Goal: Task Accomplishment & Management: Complete application form

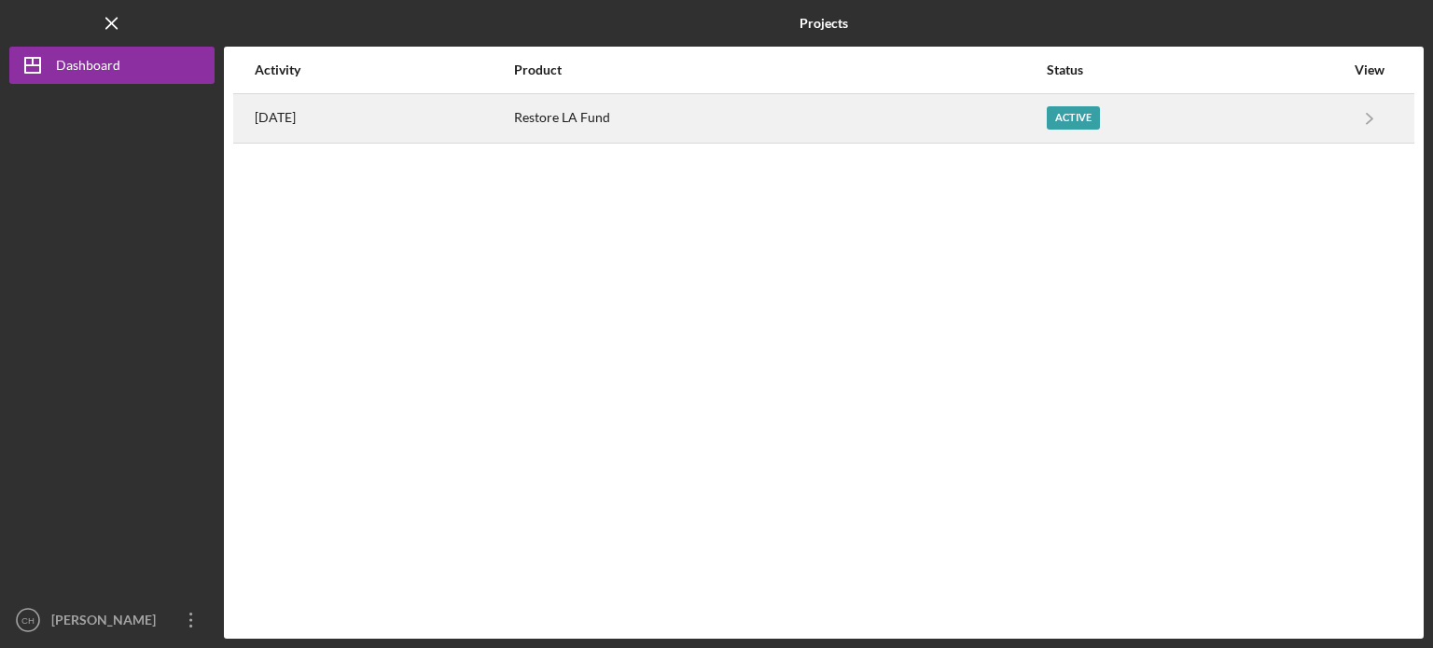
click at [1287, 126] on div "Active" at bounding box center [1195, 118] width 298 height 47
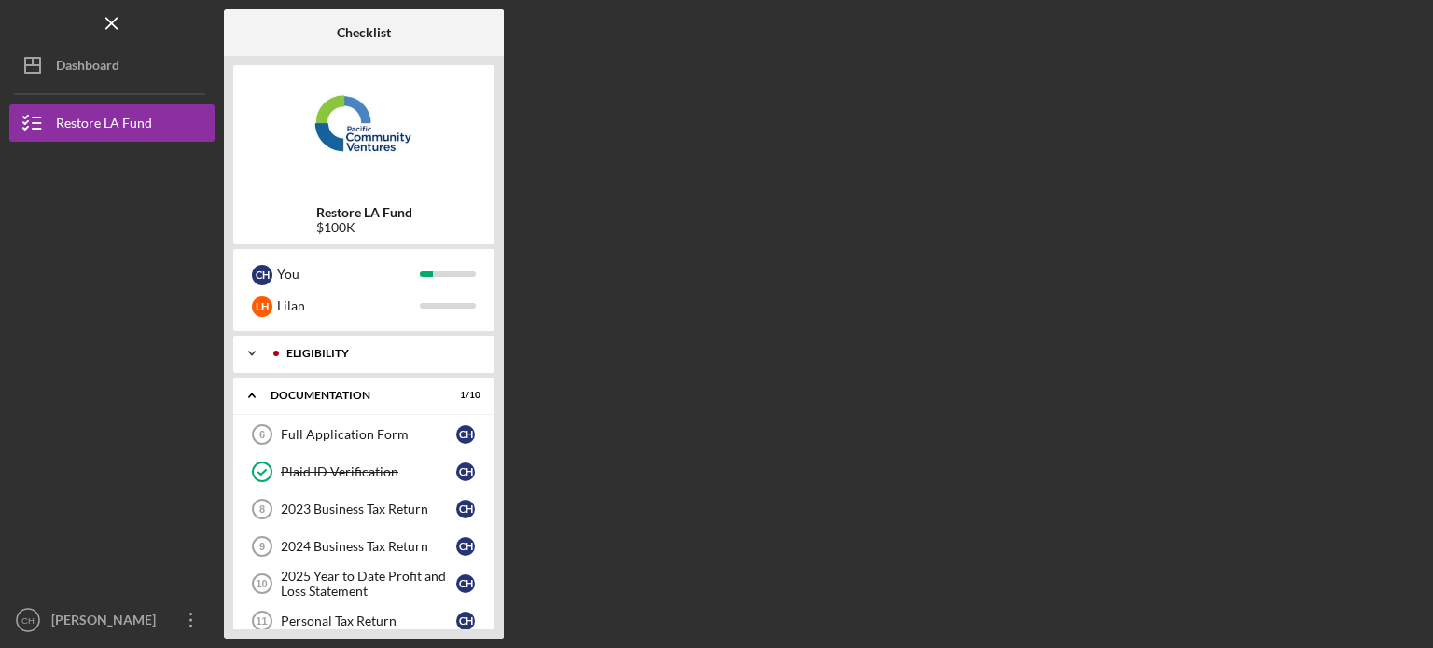
click at [384, 352] on div "Eligibility" at bounding box center [378, 353] width 185 height 11
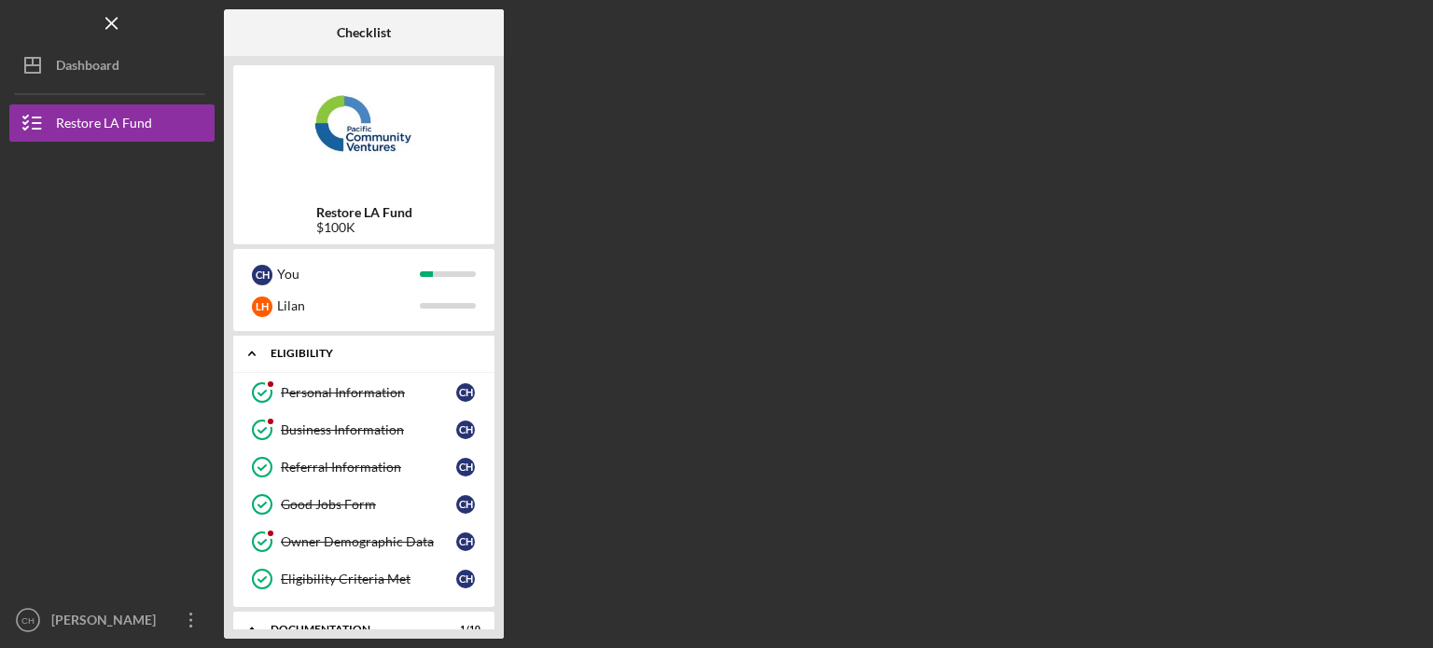
click at [384, 352] on div "Eligibility" at bounding box center [370, 353] width 201 height 11
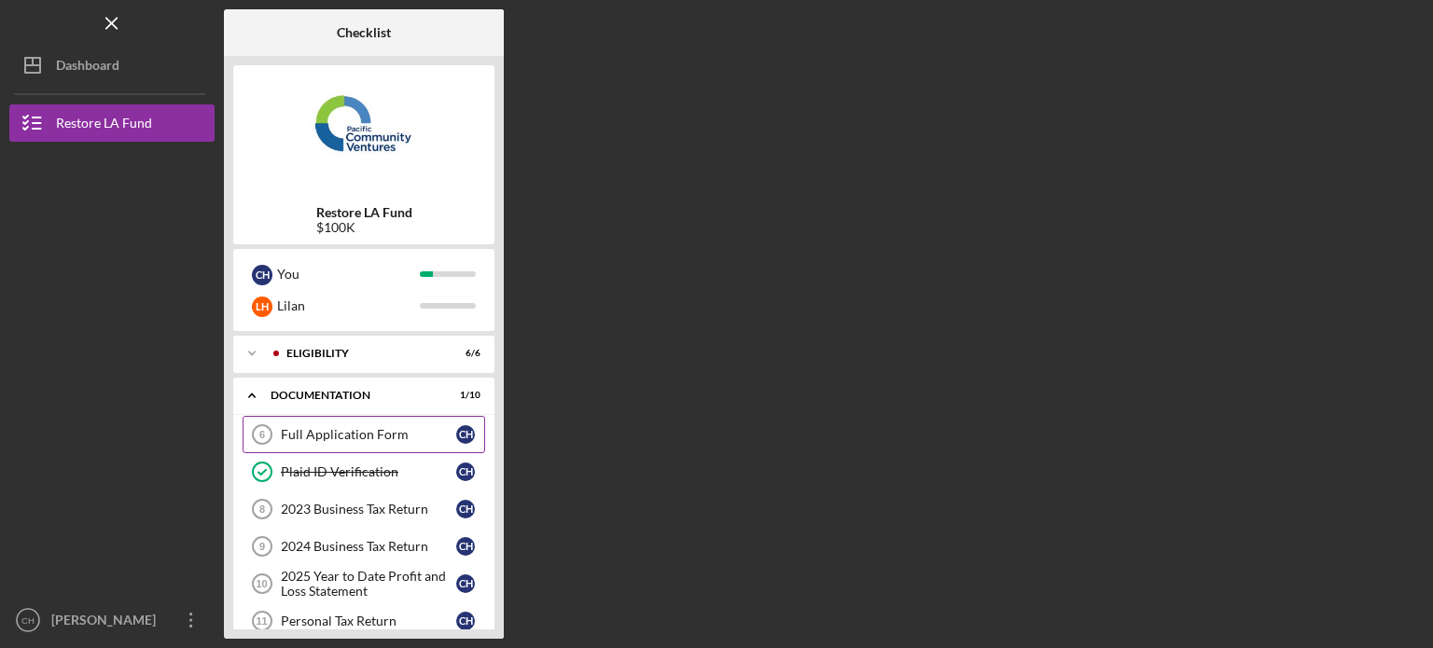
click at [401, 440] on div "Full Application Form" at bounding box center [368, 434] width 175 height 15
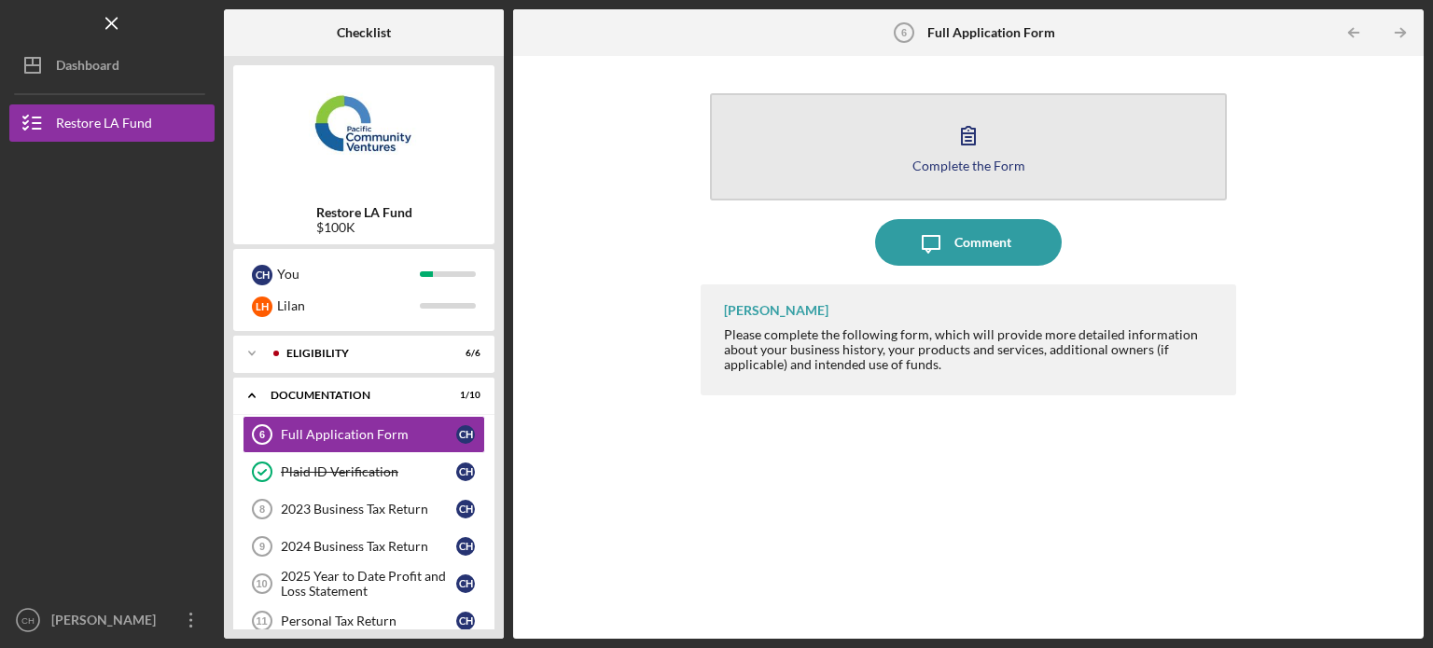
click at [1017, 148] on button "Complete the Form Form" at bounding box center [968, 146] width 517 height 107
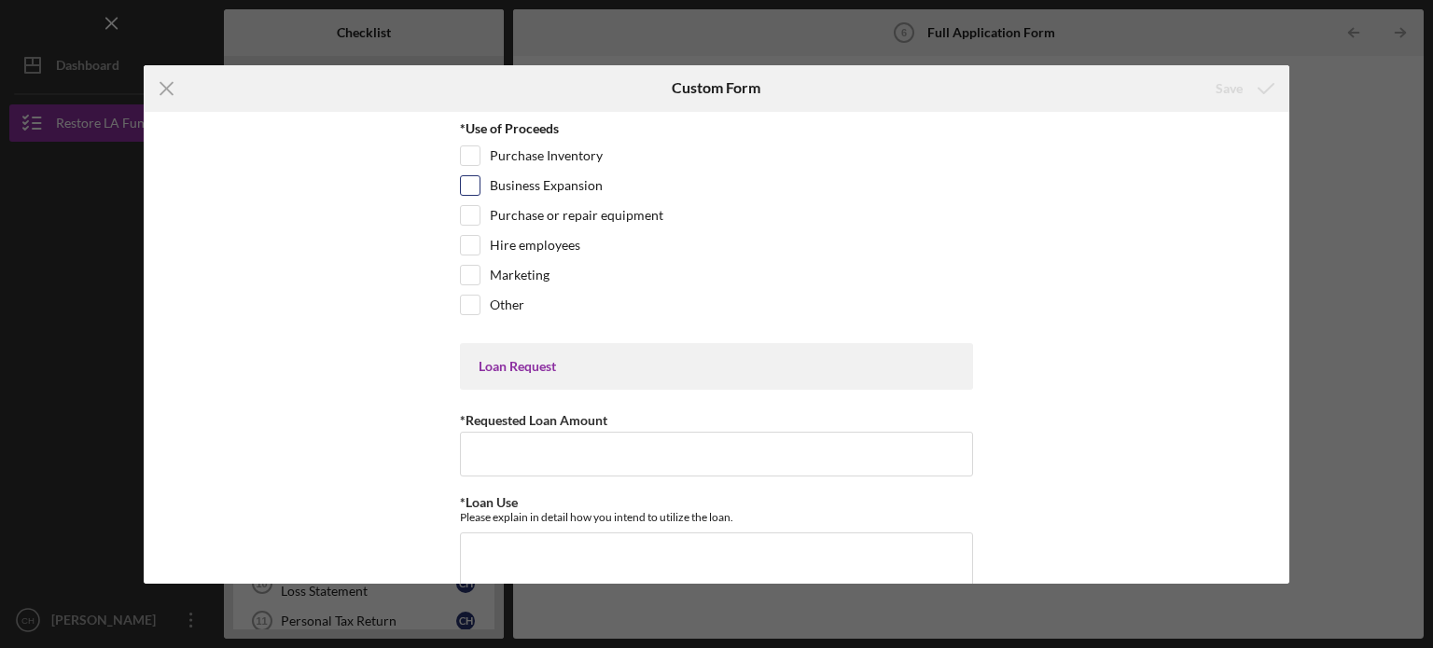
click at [471, 186] on input "Business Expansion" at bounding box center [470, 185] width 19 height 19
checkbox input "true"
click at [475, 251] on input "Hire employees" at bounding box center [470, 245] width 19 height 19
checkbox input "true"
click at [467, 283] on div "Marketing" at bounding box center [716, 280] width 513 height 30
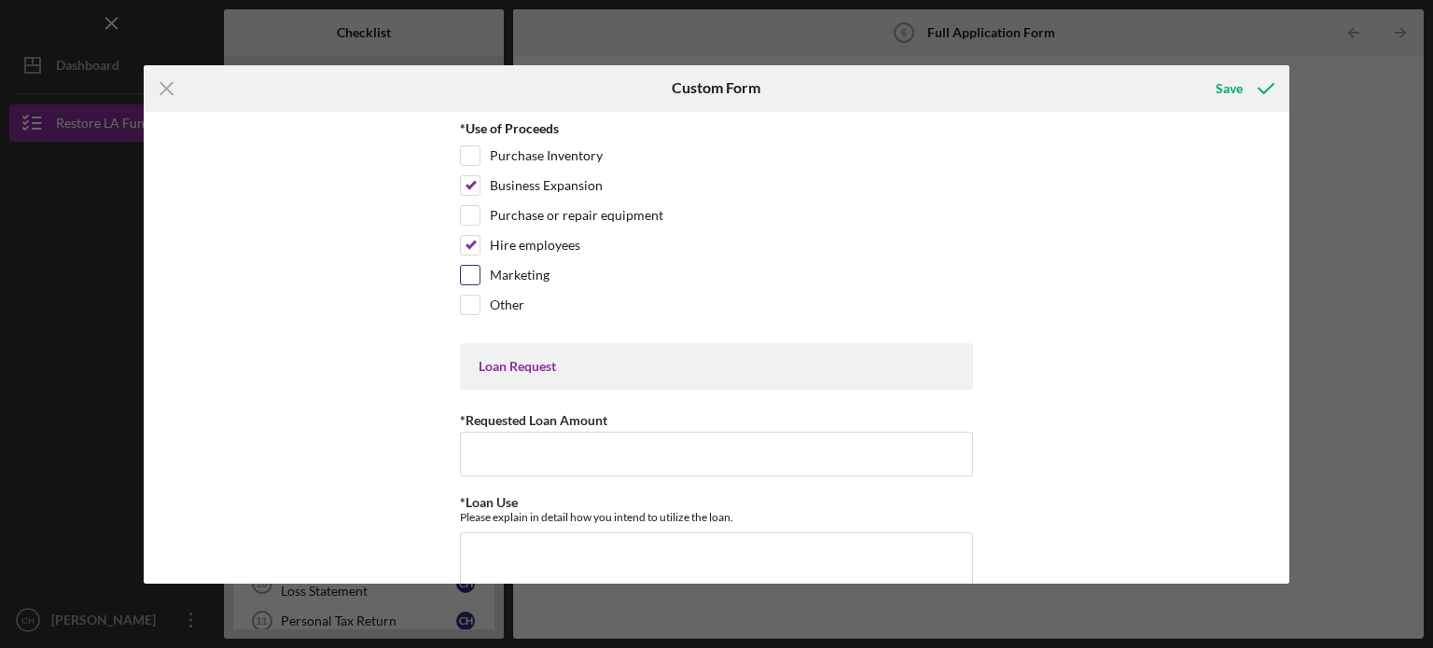
click at [471, 271] on input "Marketing" at bounding box center [470, 275] width 19 height 19
checkbox input "true"
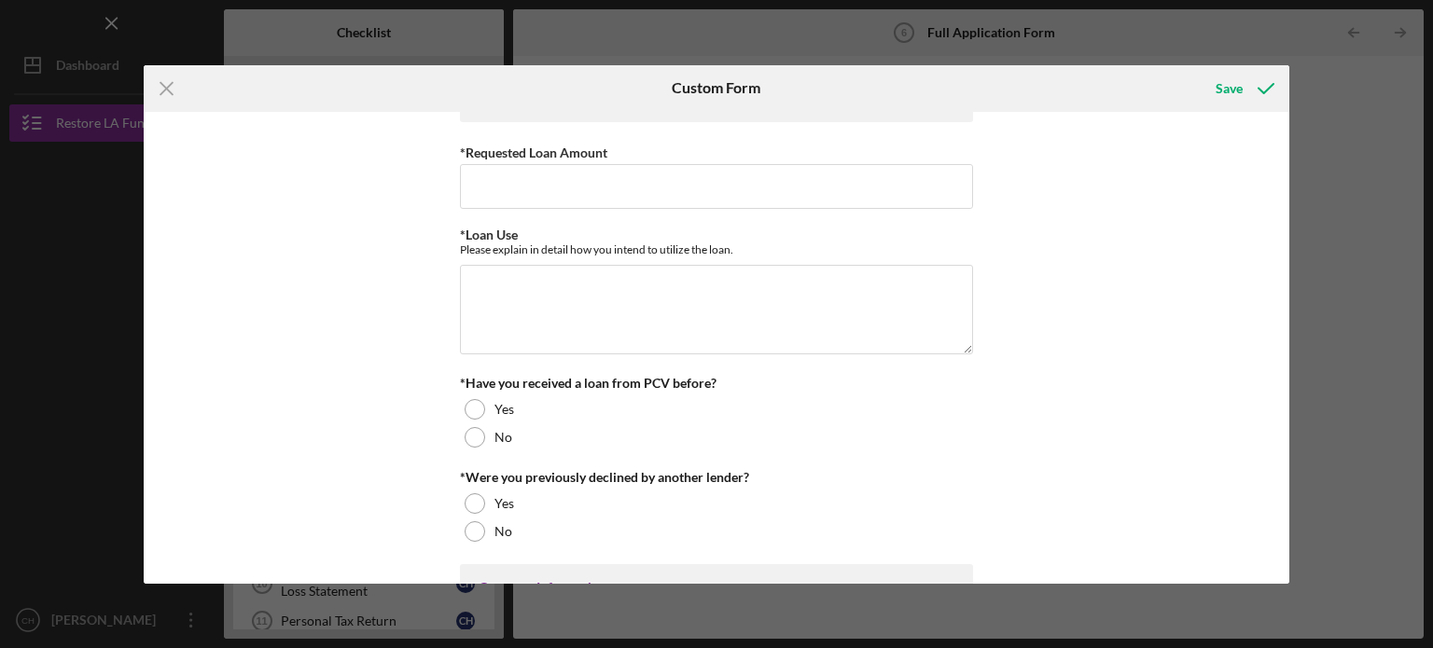
scroll to position [246, 0]
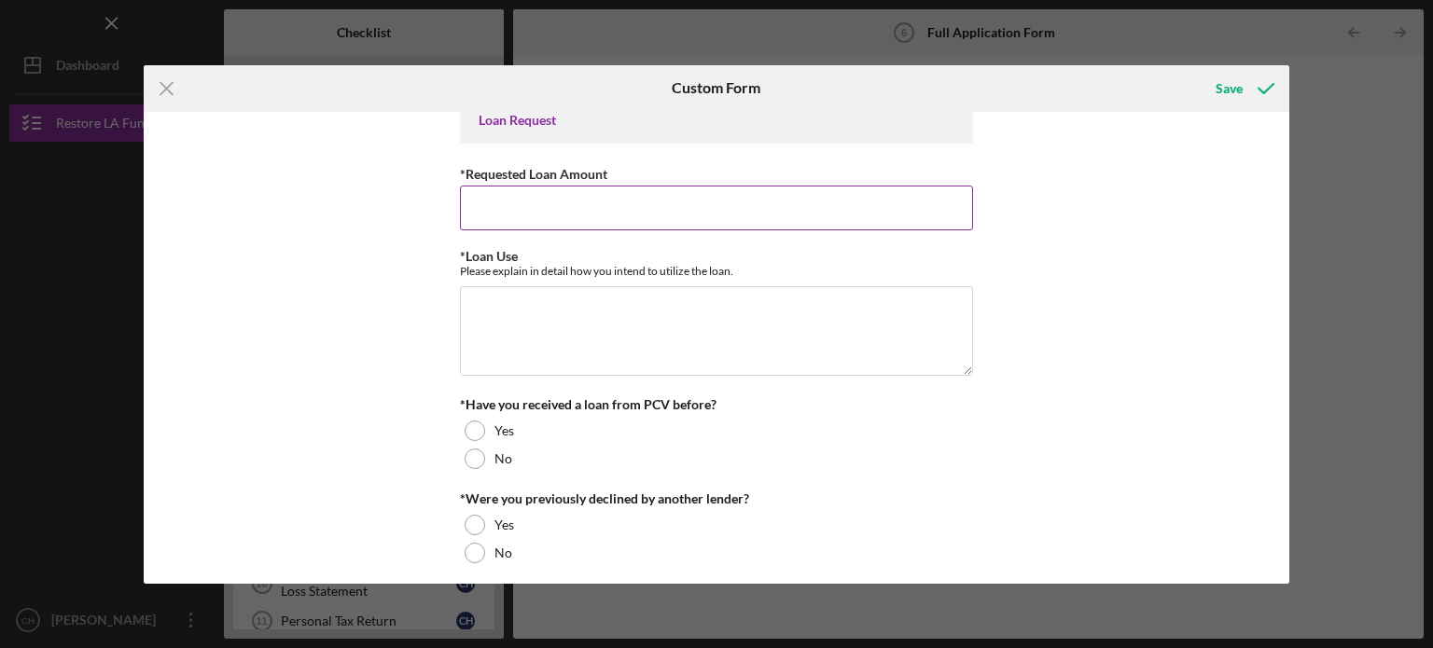
click at [772, 190] on input "*Requested Loan Amount" at bounding box center [716, 208] width 513 height 45
type input "$100,000.00"
click at [746, 277] on div "*Loan Use Please explain in detail how you intend to utilize the loan. Required" at bounding box center [716, 314] width 513 height 131
click at [741, 298] on textarea "*Loan Use" at bounding box center [716, 331] width 513 height 90
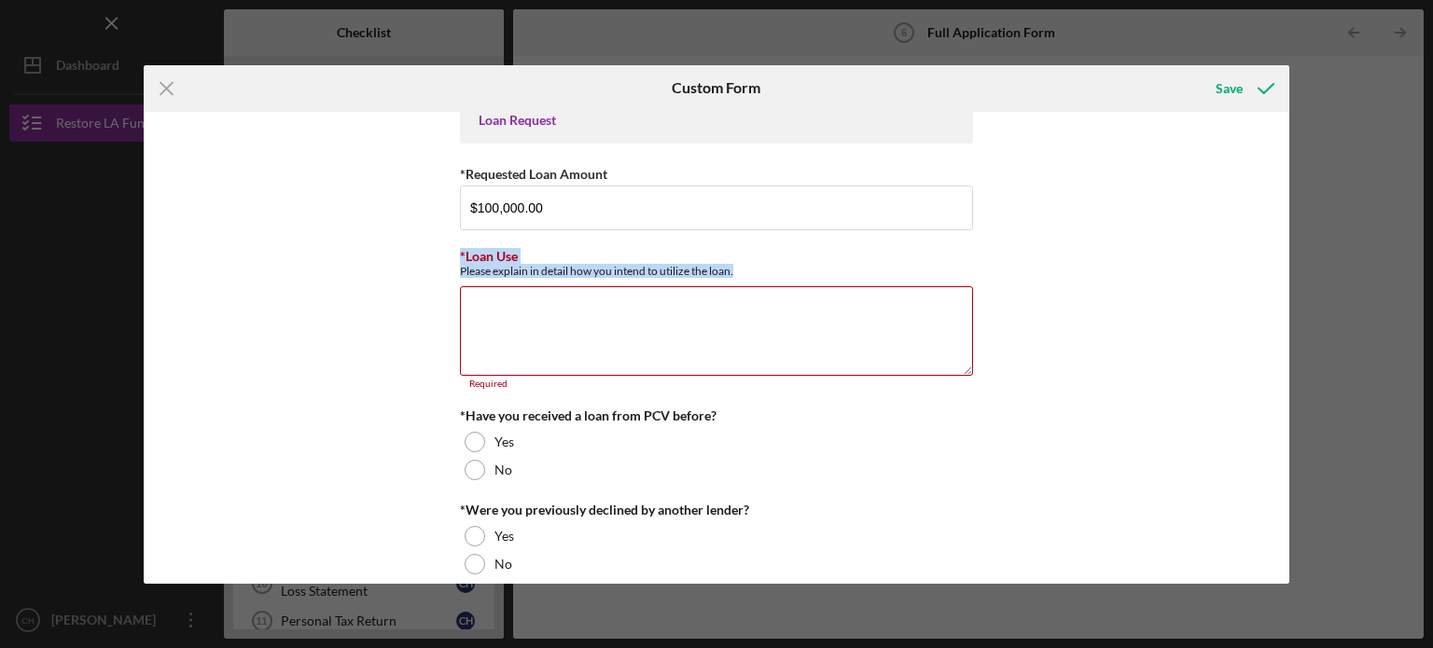
drag, startPoint x: 742, startPoint y: 264, endPoint x: 455, endPoint y: 252, distance: 287.5
click at [455, 252] on div "*Use of Proceeds Purchase Inventory Business Expansion Purchase or repair equip…" at bounding box center [717, 348] width 1146 height 472
copy div "*Loan Use Please explain in detail how you intend to utilize the loan."
click at [655, 303] on textarea "*Loan Use" at bounding box center [716, 331] width 513 height 90
paste textarea "We intend to use the loan to support key areas of our security business, includ…"
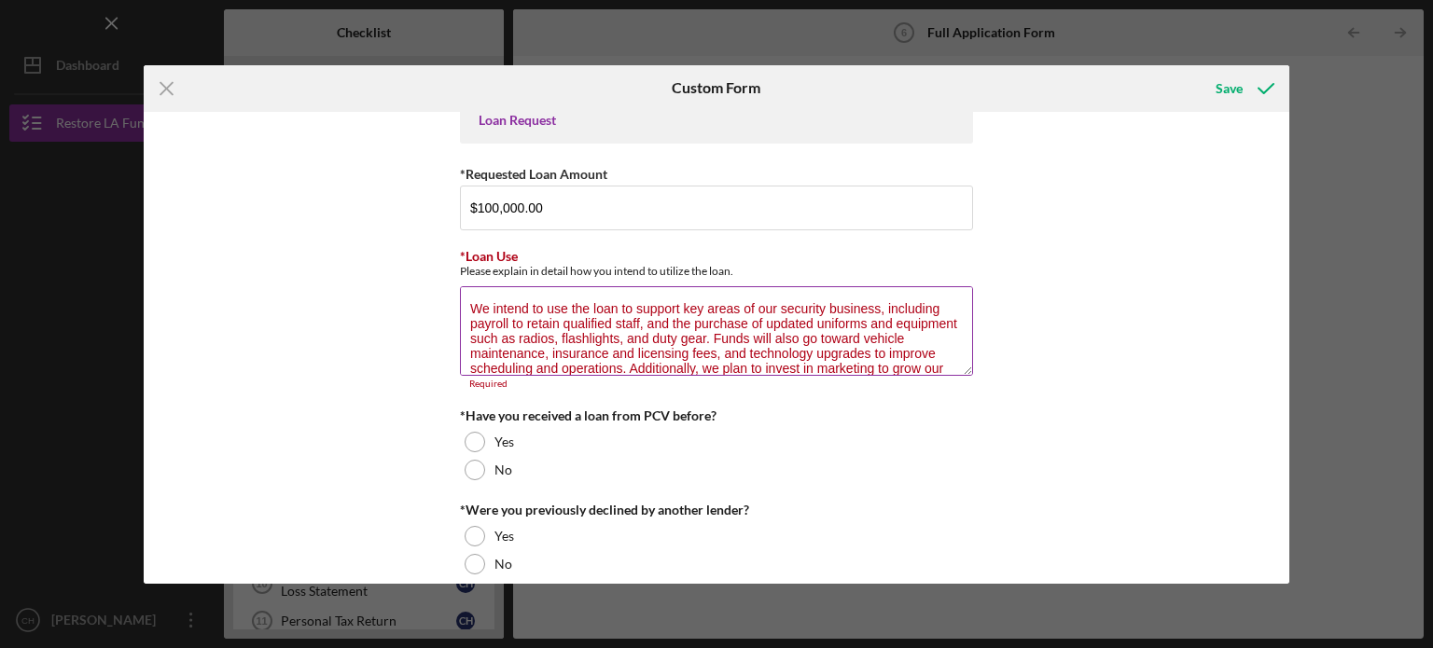
scroll to position [16, 0]
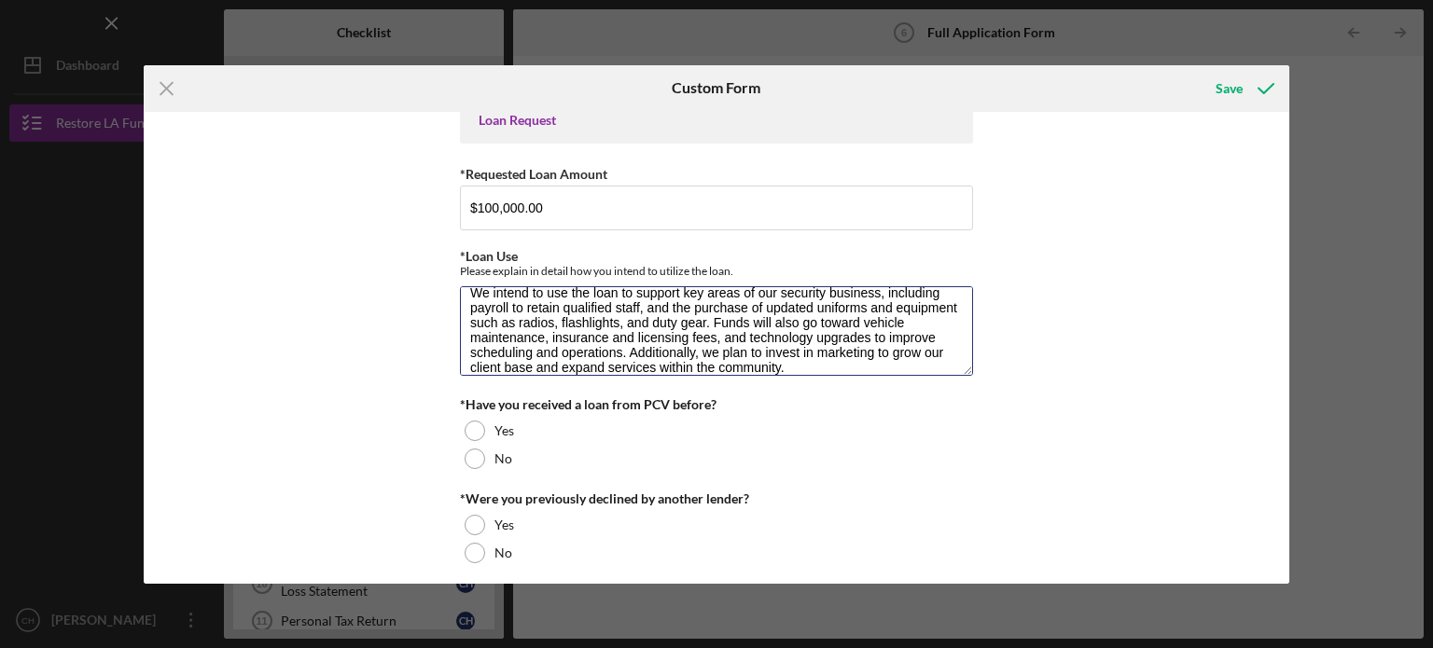
type textarea "We intend to use the loan to support key areas of our security business, includ…"
click at [869, 409] on div "*Have you received a loan from PCV before? Yes No" at bounding box center [716, 435] width 513 height 76
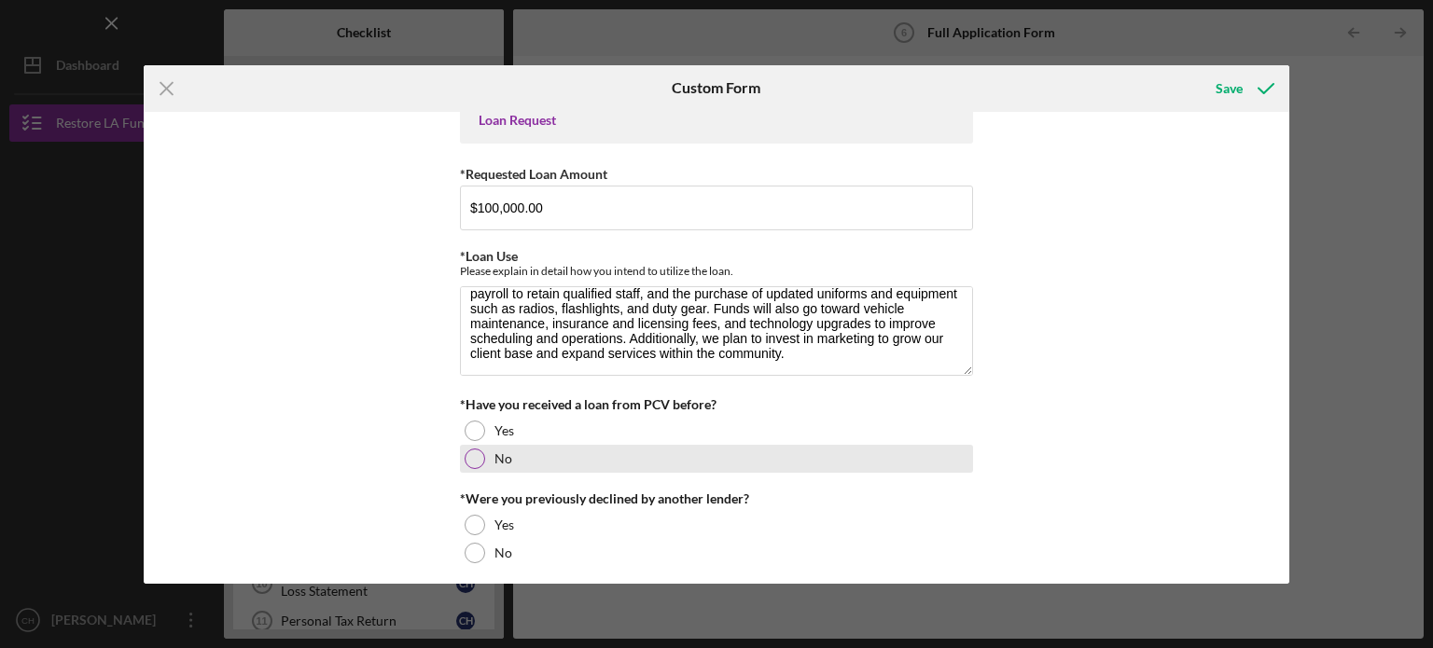
click at [576, 456] on div "No" at bounding box center [716, 459] width 513 height 28
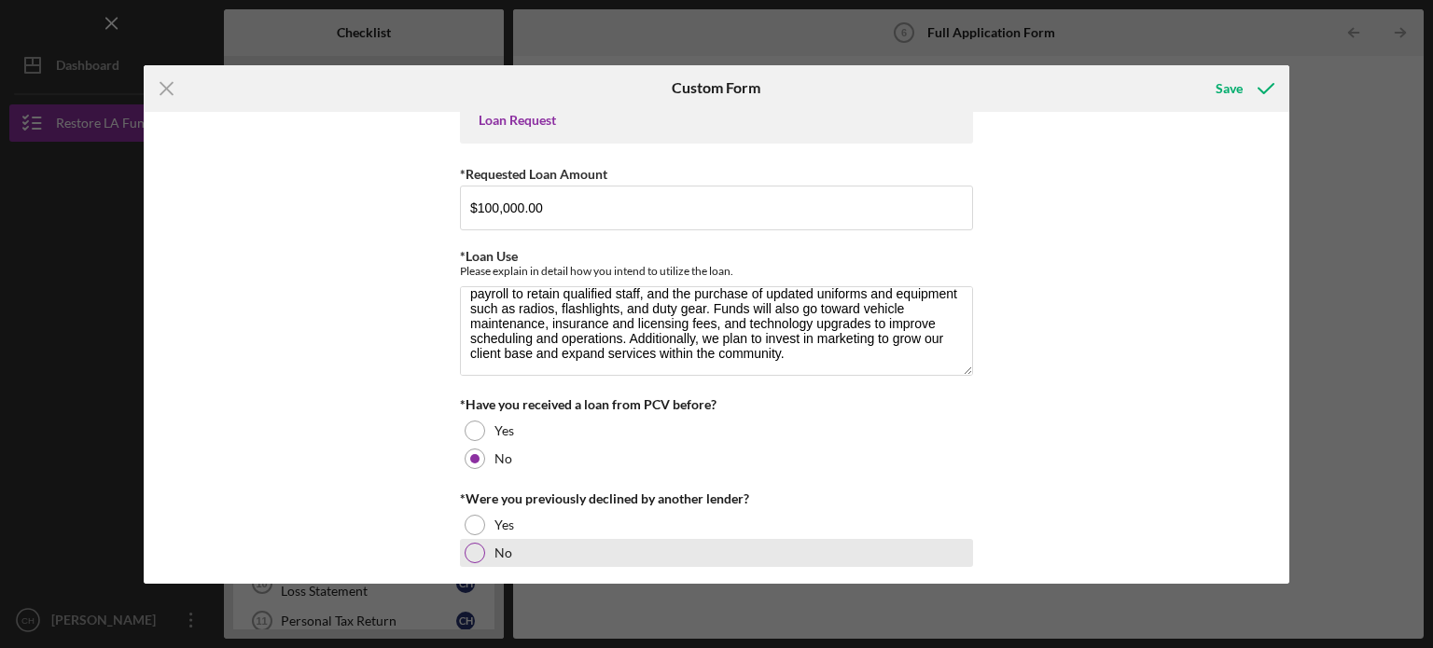
click at [552, 545] on div "No" at bounding box center [716, 553] width 513 height 28
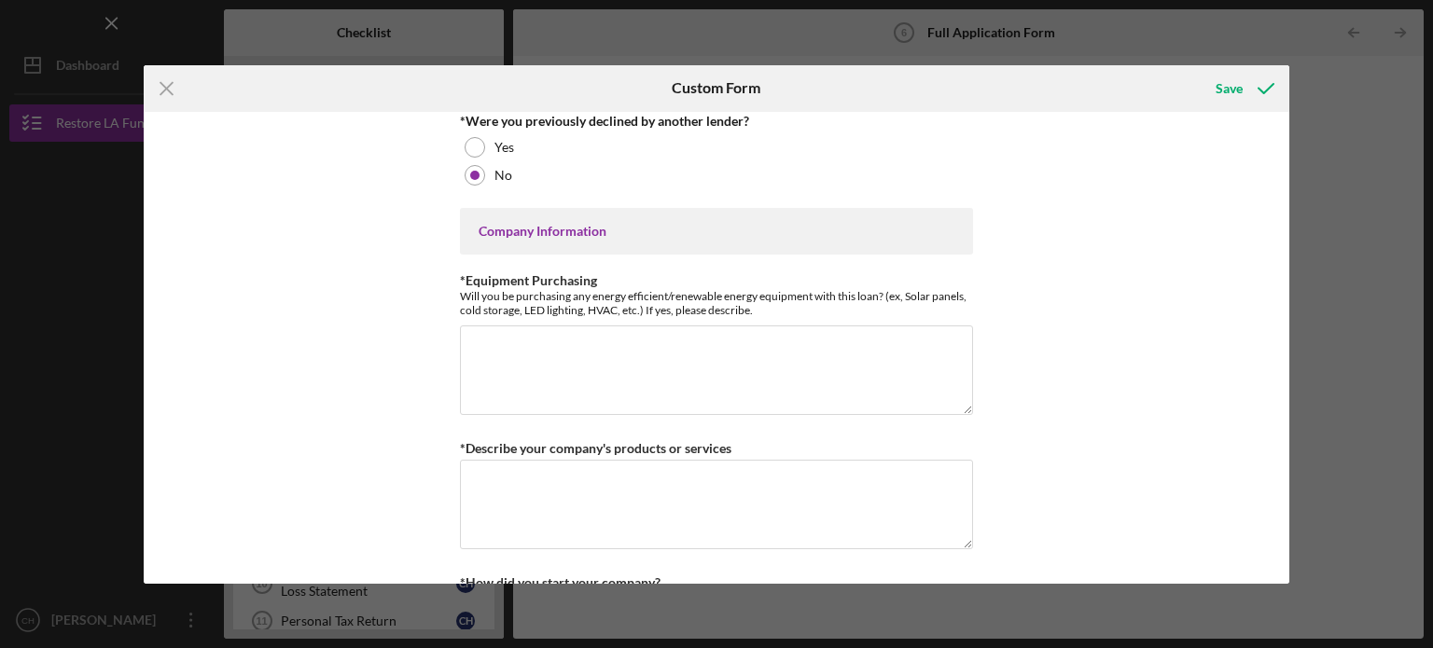
scroll to position [638, 0]
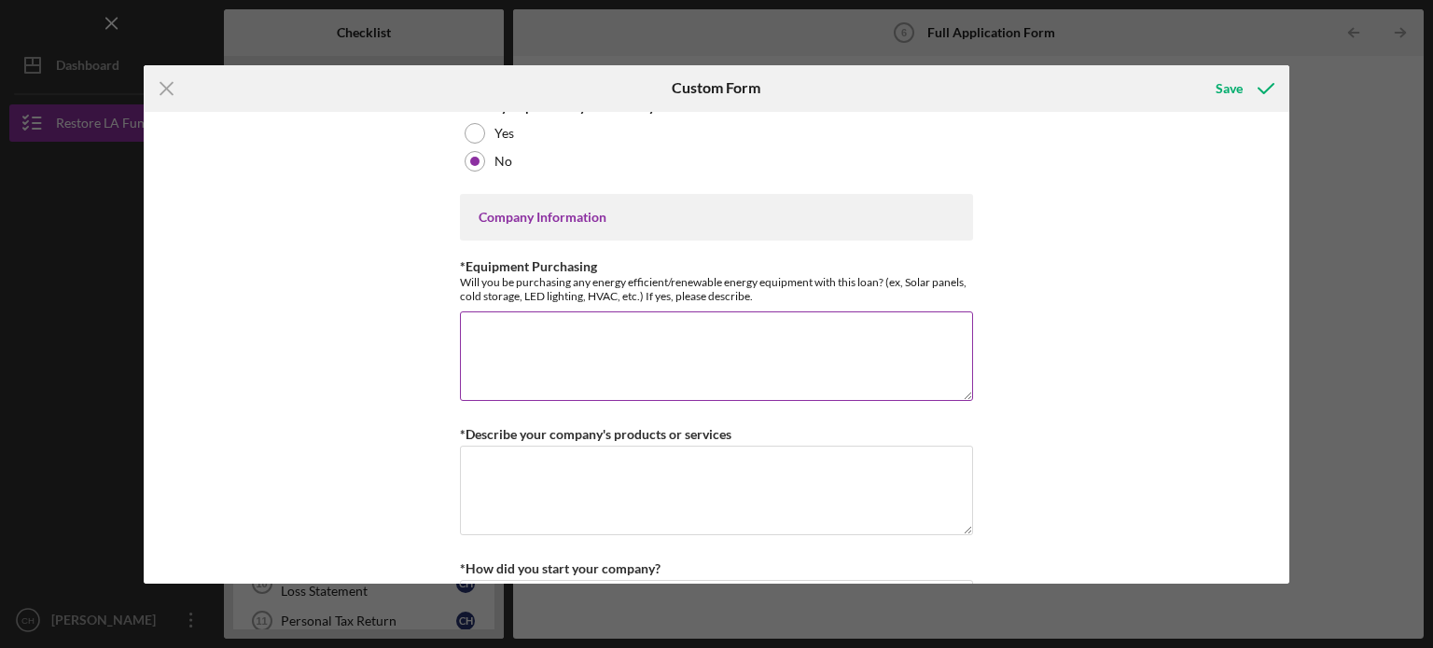
drag, startPoint x: 452, startPoint y: 265, endPoint x: 775, endPoint y: 311, distance: 325.9
click at [775, 311] on div "*Use of Proceeds Purchase Inventory Business Expansion Purchase or repair equip…" at bounding box center [717, 348] width 1146 height 472
copy label
click at [648, 327] on textarea "*Equipment Purchasing" at bounding box center [716, 357] width 513 height 90
paste textarea "We do not plan to purchase any energy-efficient or renewable energy equipment s…"
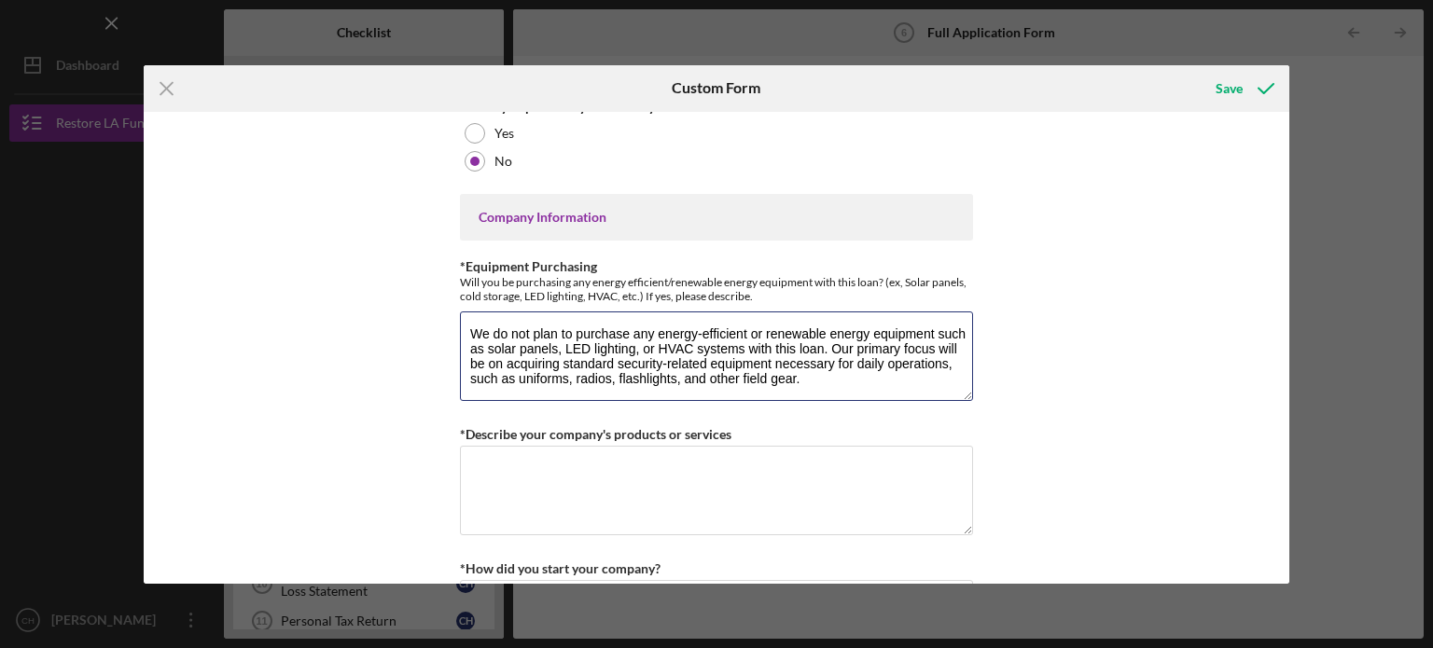
type textarea "We do not plan to purchase any energy-efficient or renewable energy equipment s…"
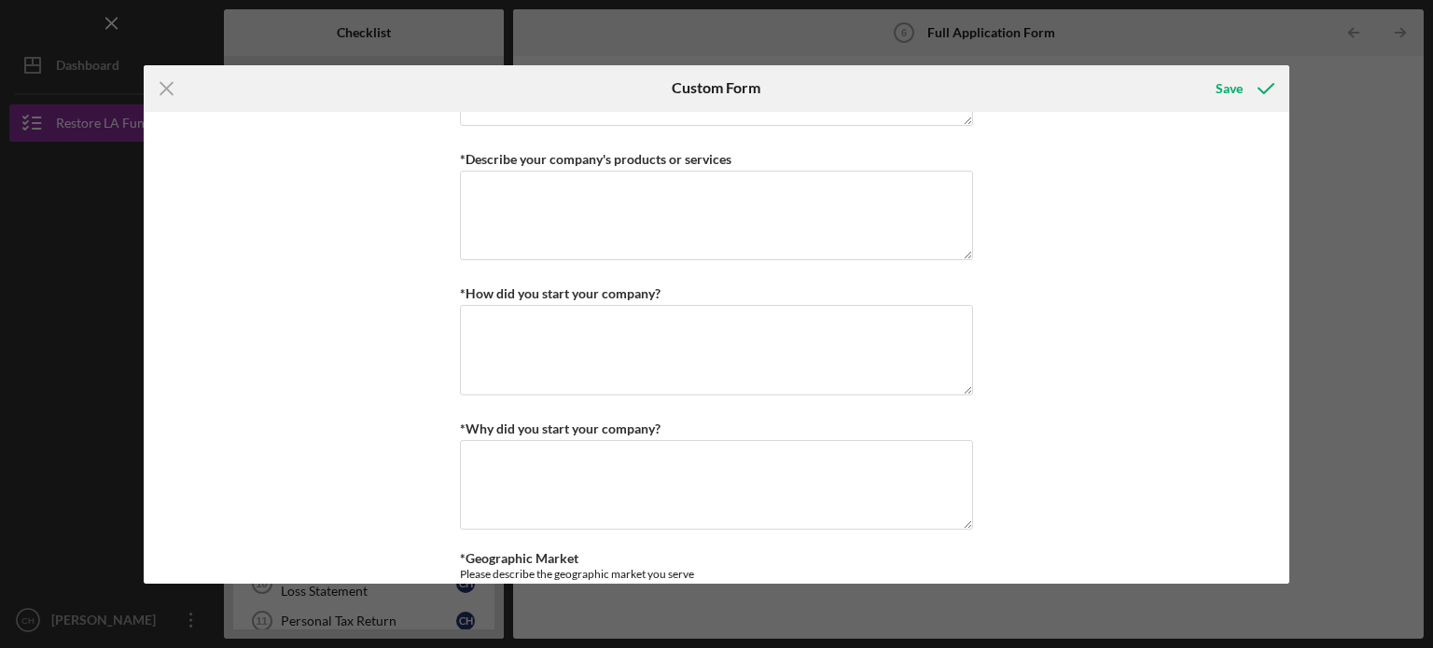
scroll to position [914, 0]
click at [631, 185] on textarea "*Describe your company's products or services" at bounding box center [716, 215] width 513 height 90
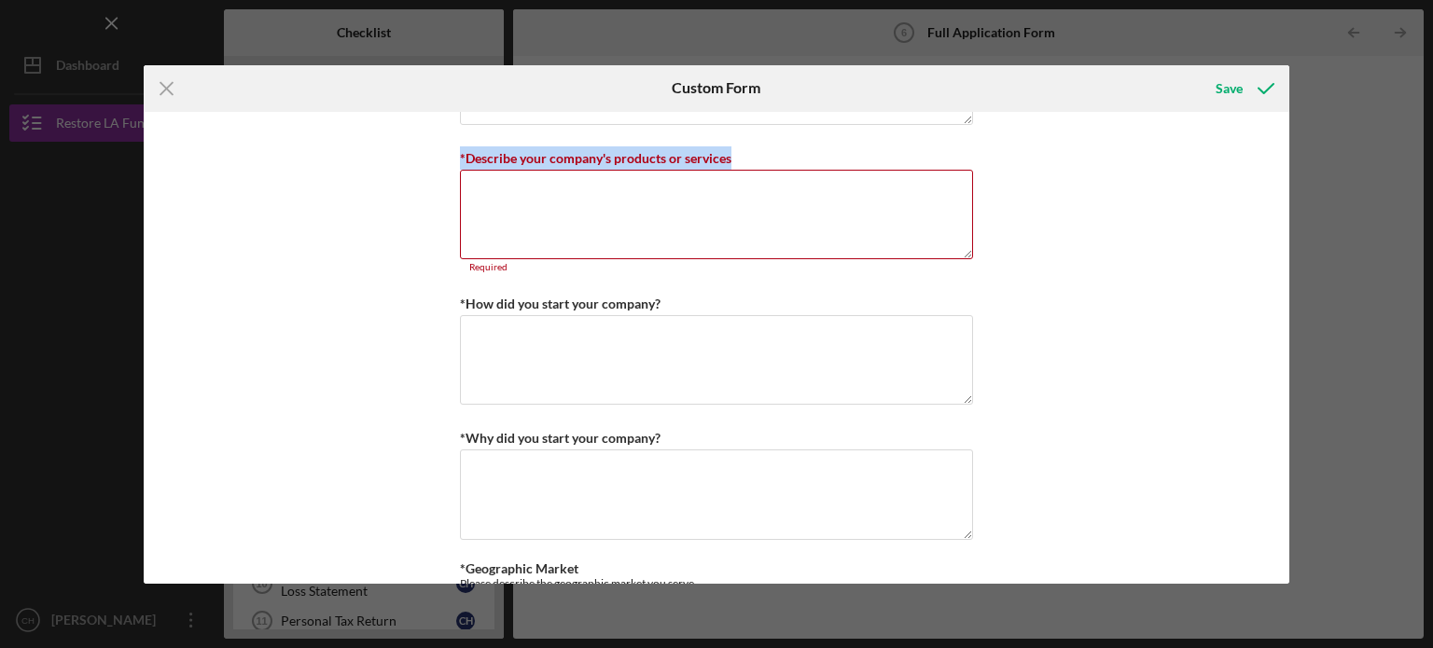
drag, startPoint x: 725, startPoint y: 156, endPoint x: 372, endPoint y: 157, distance: 352.6
click at [372, 157] on div "*Use of Proceeds Purchase Inventory Business Expansion Purchase or repair equip…" at bounding box center [717, 348] width 1146 height 472
copy label "*Describe your company's products or services"
click at [603, 229] on textarea "*Describe your company's products or services" at bounding box center [716, 215] width 513 height 90
paste textarea "Twins Security Service is a licensed private security company based in [GEOGRAP…"
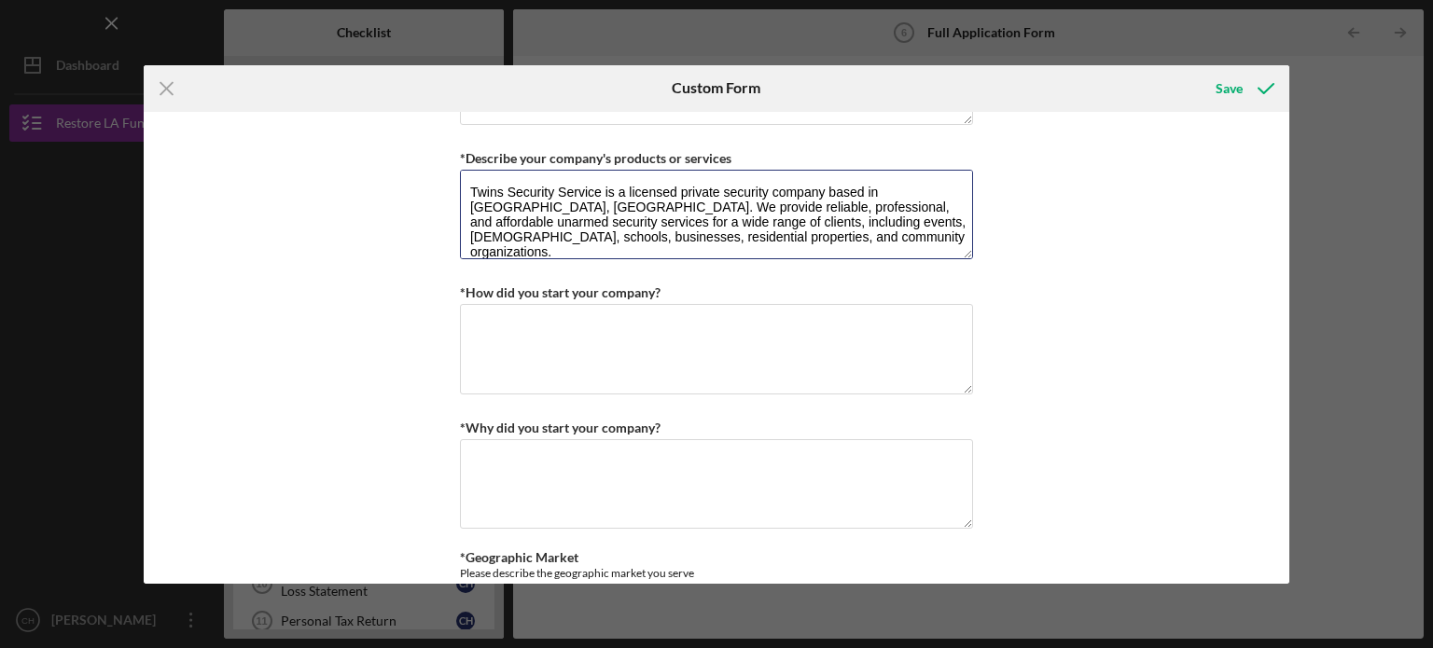
type textarea "Twins Security Service is a licensed private security company based in [GEOGRAP…"
click at [1024, 253] on div "*Use of Proceeds Purchase Inventory Business Expansion Purchase or repair equip…" at bounding box center [717, 348] width 1146 height 472
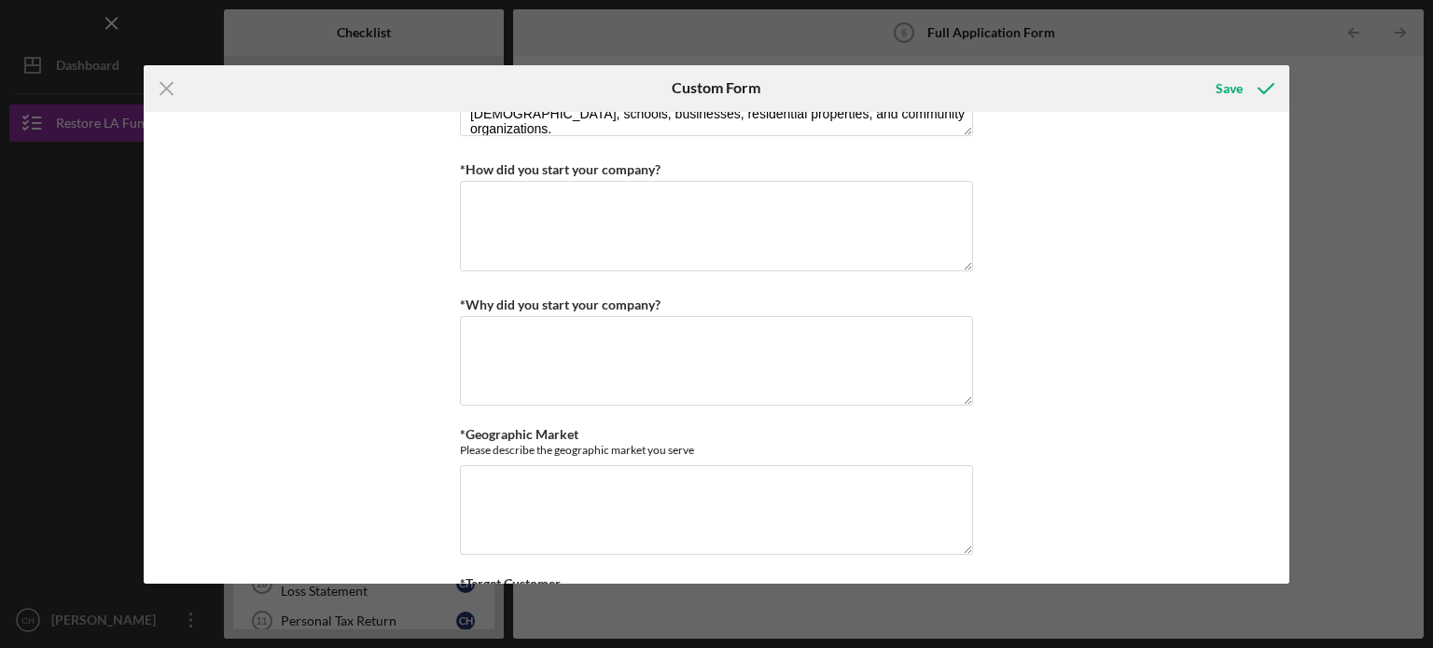
scroll to position [1050, 0]
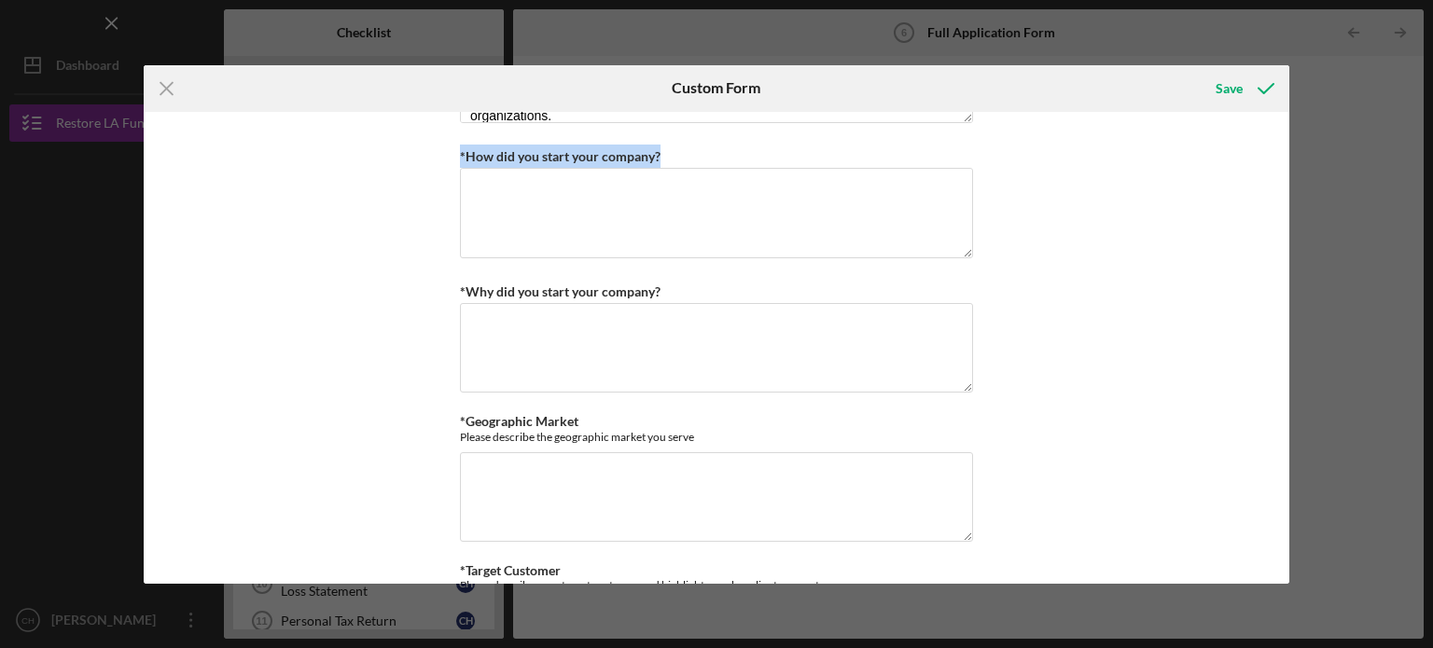
drag, startPoint x: 683, startPoint y: 151, endPoint x: 440, endPoint y: 155, distance: 242.5
click at [440, 155] on div "*Use of Proceeds Purchase Inventory Business Expansion Purchase or repair equip…" at bounding box center [717, 348] width 1146 height 472
copy label "*How did you start your company?"
click at [676, 184] on textarea "*How did you start your company?" at bounding box center [716, 213] width 513 height 90
click at [1340, 199] on div "Icon/Menu Close Custom Form Save *Use of Proceeds Purchase Inventory Business E…" at bounding box center [716, 324] width 1433 height 648
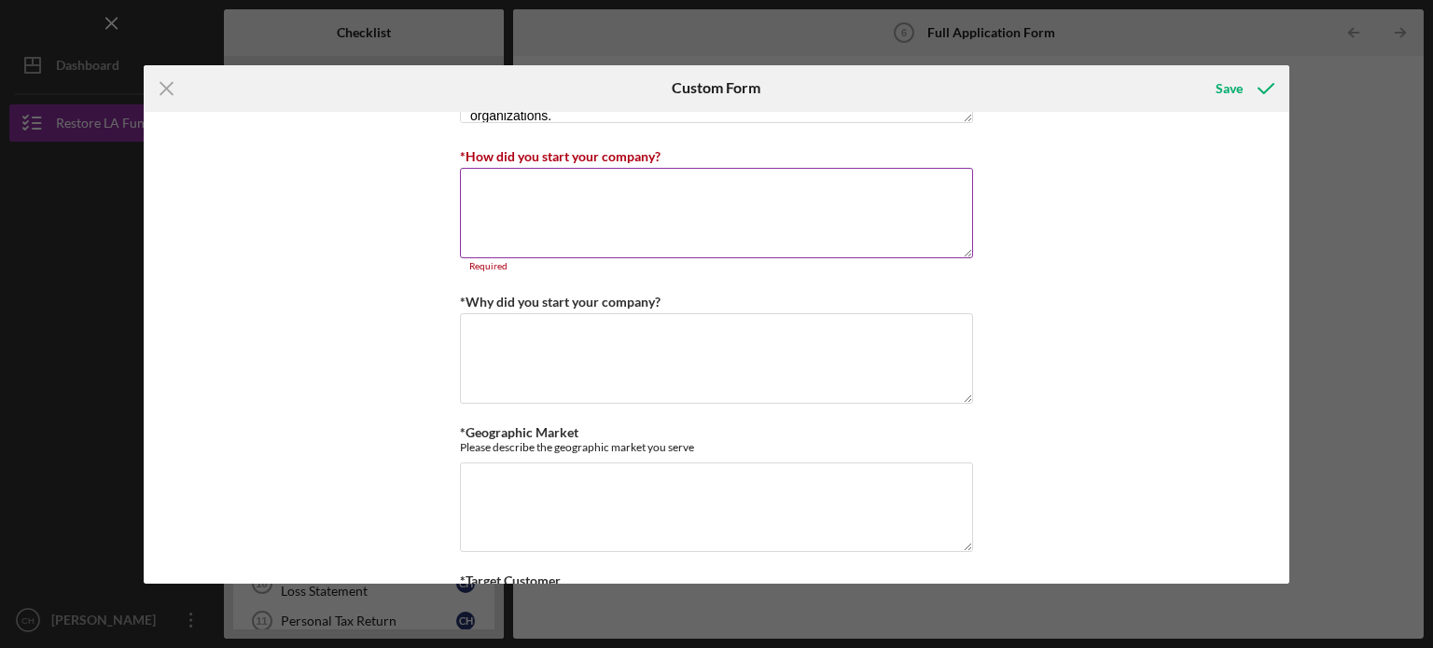
click at [755, 191] on textarea "*How did you start your company?" at bounding box center [716, 213] width 513 height 90
paste textarea "The security company started from my experience working as a security guard. Ov…"
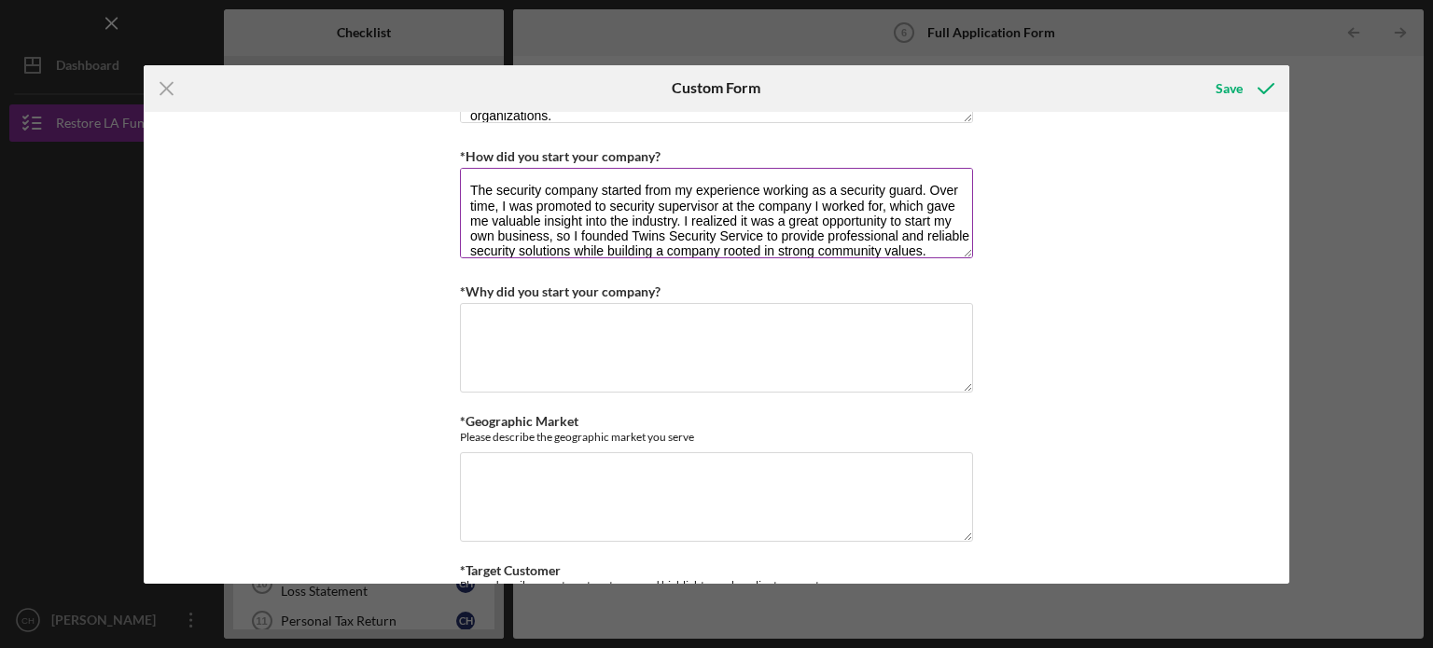
scroll to position [16, 0]
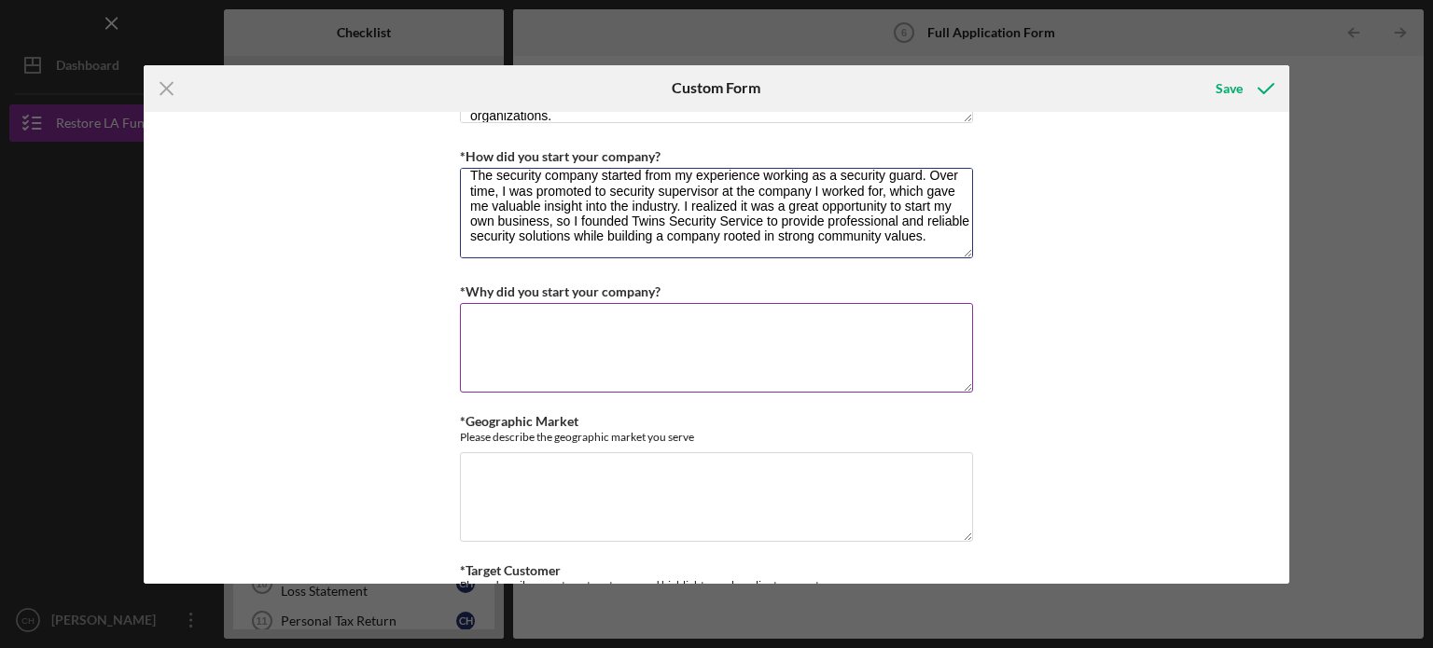
type textarea "The security company started from my experience working as a security guard. Ov…"
drag, startPoint x: 677, startPoint y: 286, endPoint x: 457, endPoint y: 293, distance: 220.2
click at [460, 293] on div "*Why did you start your company?" at bounding box center [716, 291] width 513 height 23
copy label "*Why did you start your company?"
click at [728, 314] on textarea "*Why did you start your company?" at bounding box center [716, 348] width 513 height 90
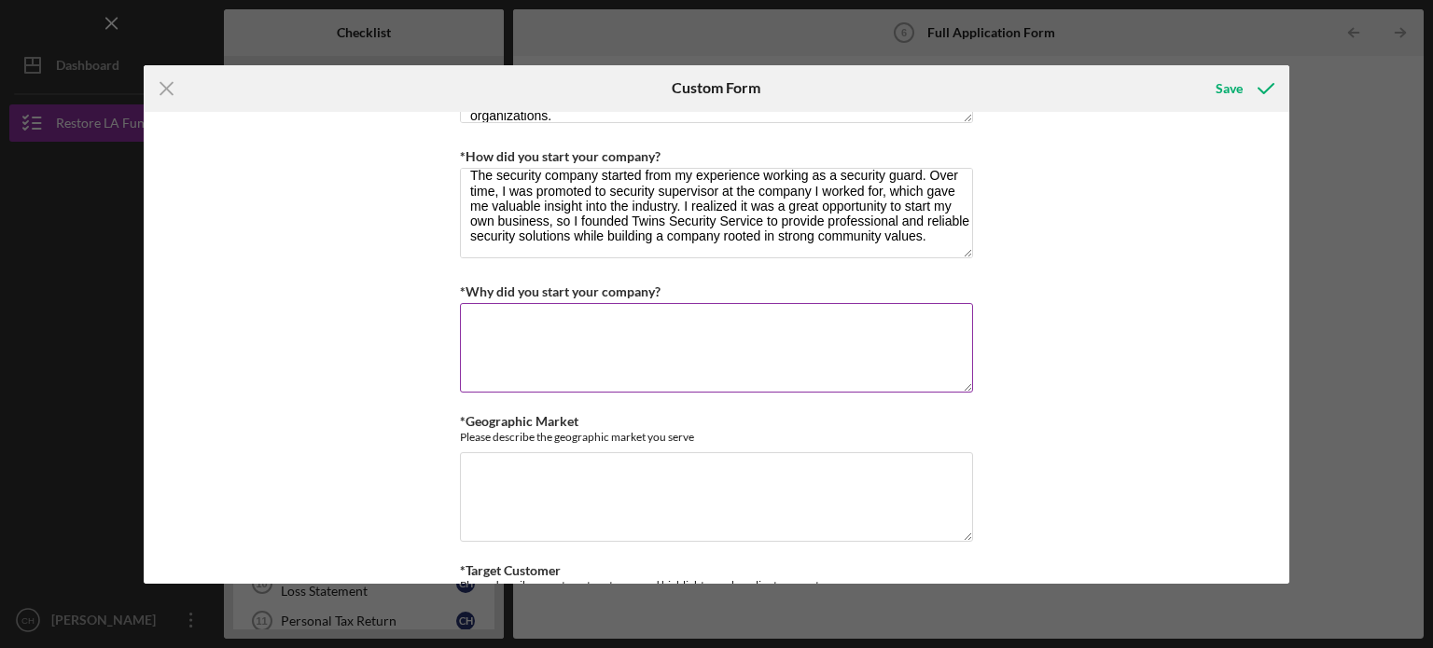
paste textarea "I started Twins Security Service because I wanted to build my own business and …"
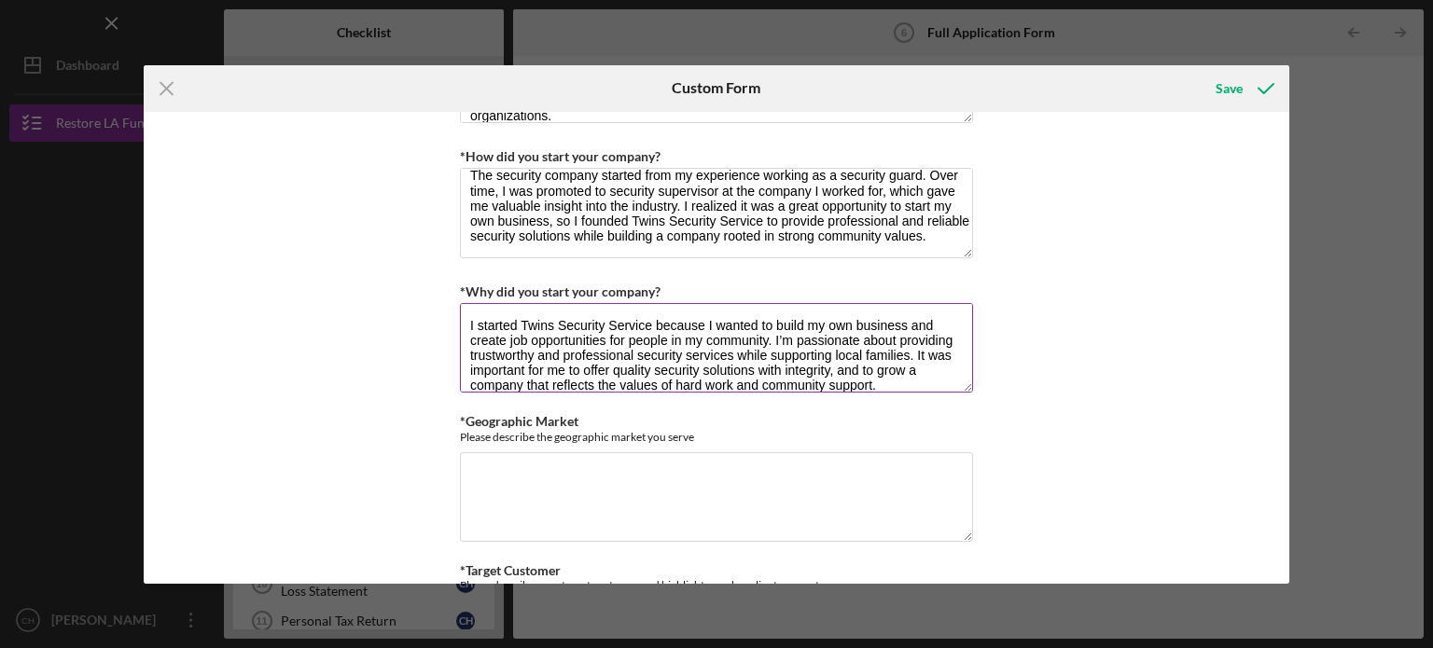
scroll to position [1, 0]
type textarea "I started Twins Security Service because I wanted to build my own business and …"
click at [989, 325] on div "*Use of Proceeds Purchase Inventory Business Expansion Purchase or repair equip…" at bounding box center [717, 348] width 1146 height 472
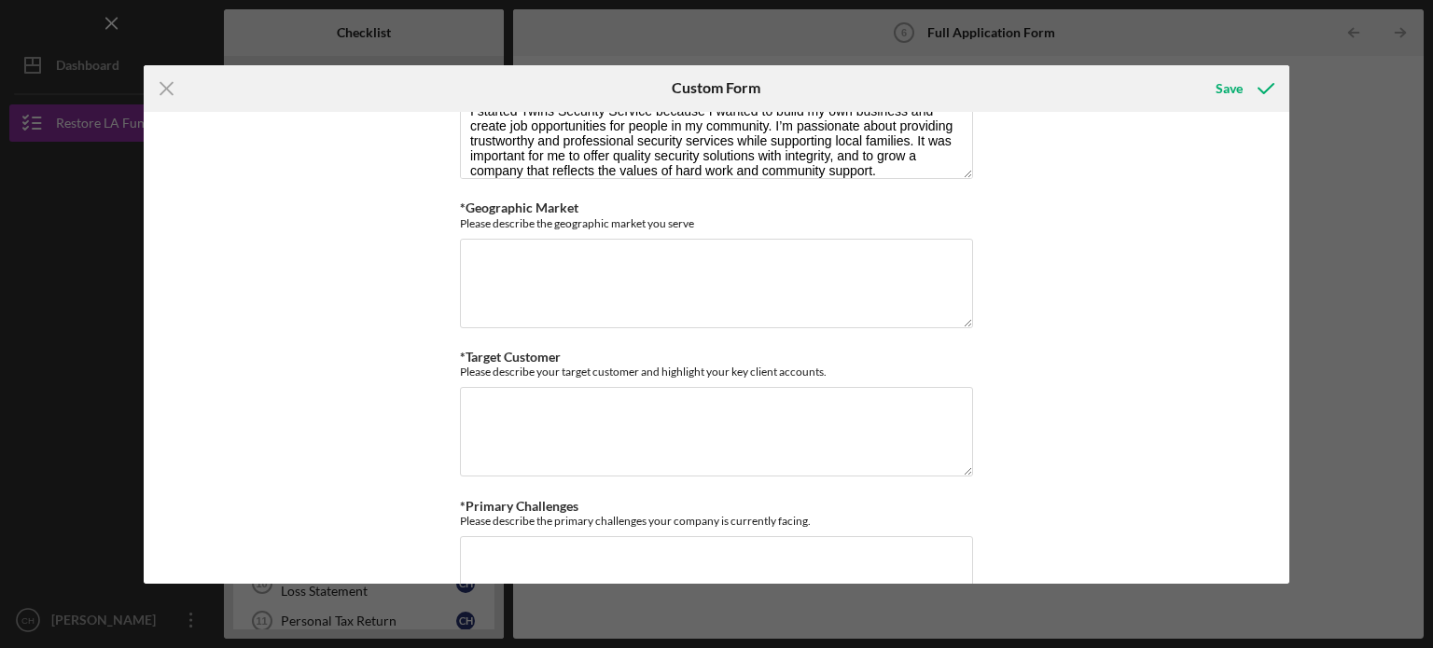
scroll to position [1298, 0]
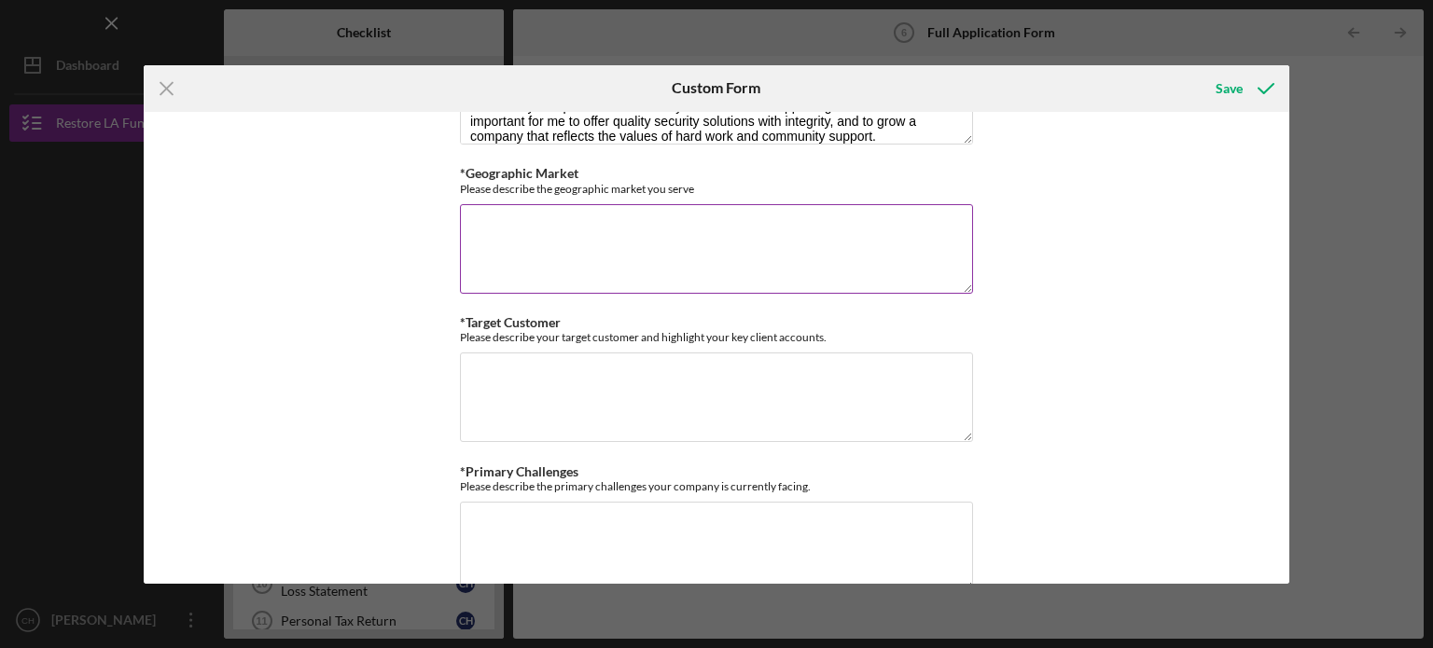
drag, startPoint x: 456, startPoint y: 169, endPoint x: 727, endPoint y: 217, distance: 274.8
click at [727, 217] on div "*Geographic Market Please describe the geographic market you serve Required" at bounding box center [716, 231] width 513 height 131
copy label
click at [715, 246] on textarea "*Geographic Market" at bounding box center [716, 249] width 513 height 90
paste textarea "Twins Security Service primarily serves the [GEOGRAPHIC_DATA] area, focusing on…"
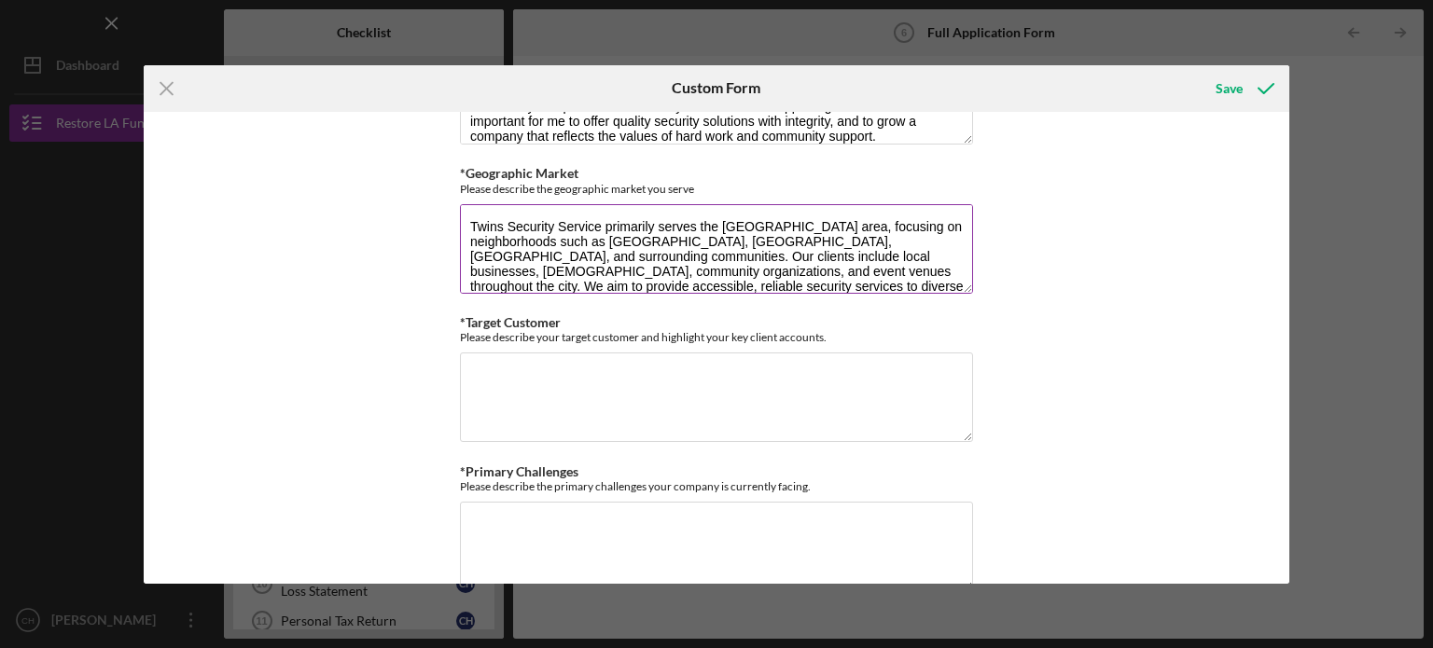
scroll to position [0, 0]
type textarea "Twins Security Service primarily serves the [GEOGRAPHIC_DATA] area, focusing on…"
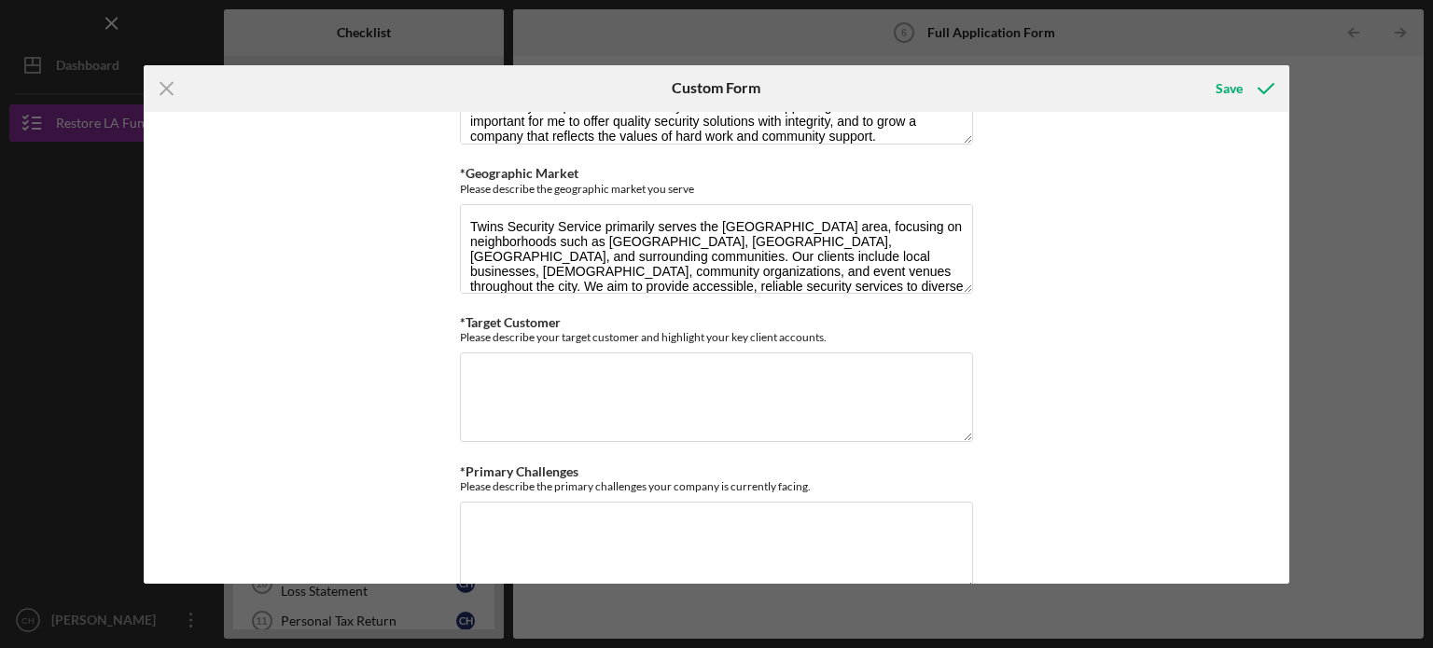
click at [1088, 286] on div "*Use of Proceeds Purchase Inventory Business Expansion Purchase or repair equip…" at bounding box center [717, 348] width 1146 height 472
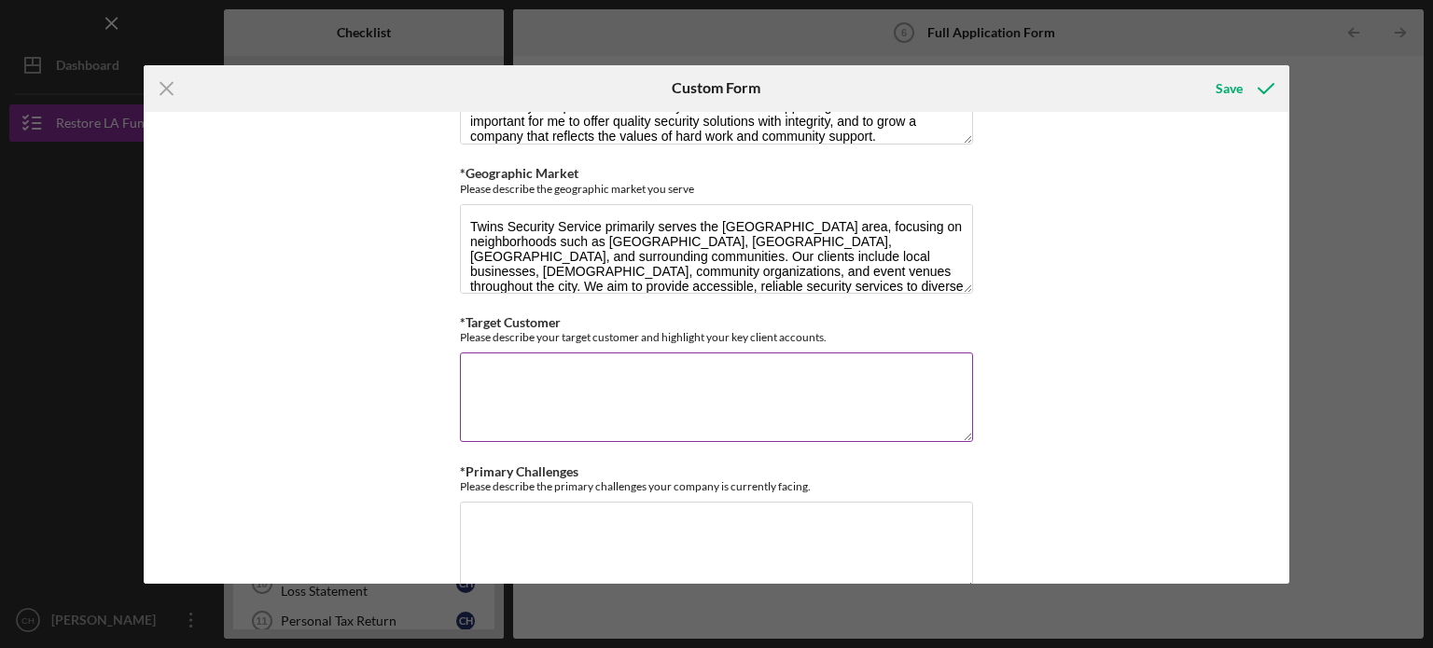
drag, startPoint x: 457, startPoint y: 312, endPoint x: 686, endPoint y: 367, distance: 236.2
click at [686, 367] on div "*Target Customer Please describe your target customer and highlight your key cl…" at bounding box center [716, 380] width 513 height 131
copy label
click at [679, 362] on textarea "*Target Customer" at bounding box center [716, 398] width 513 height 90
paste textarea "Our target customers are small to medium-sized businesses, community organizati…"
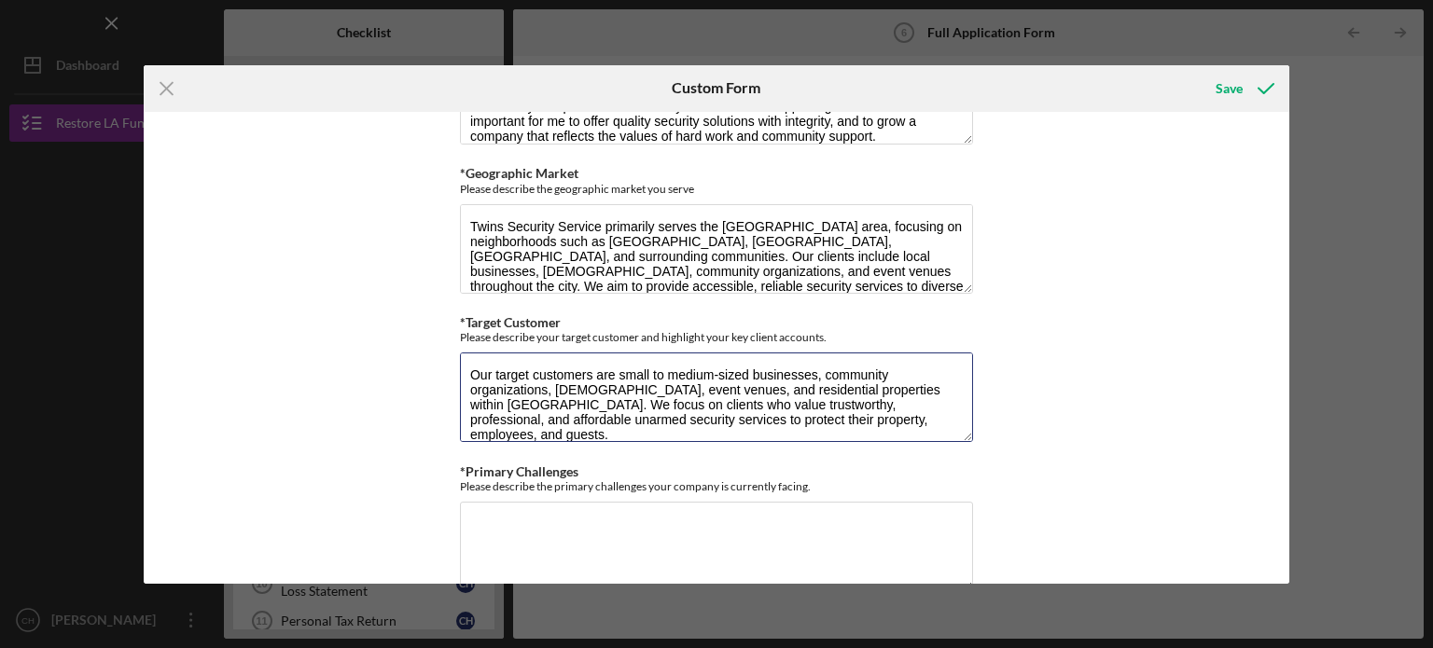
type textarea "Our target customers are small to medium-sized businesses, community organizati…"
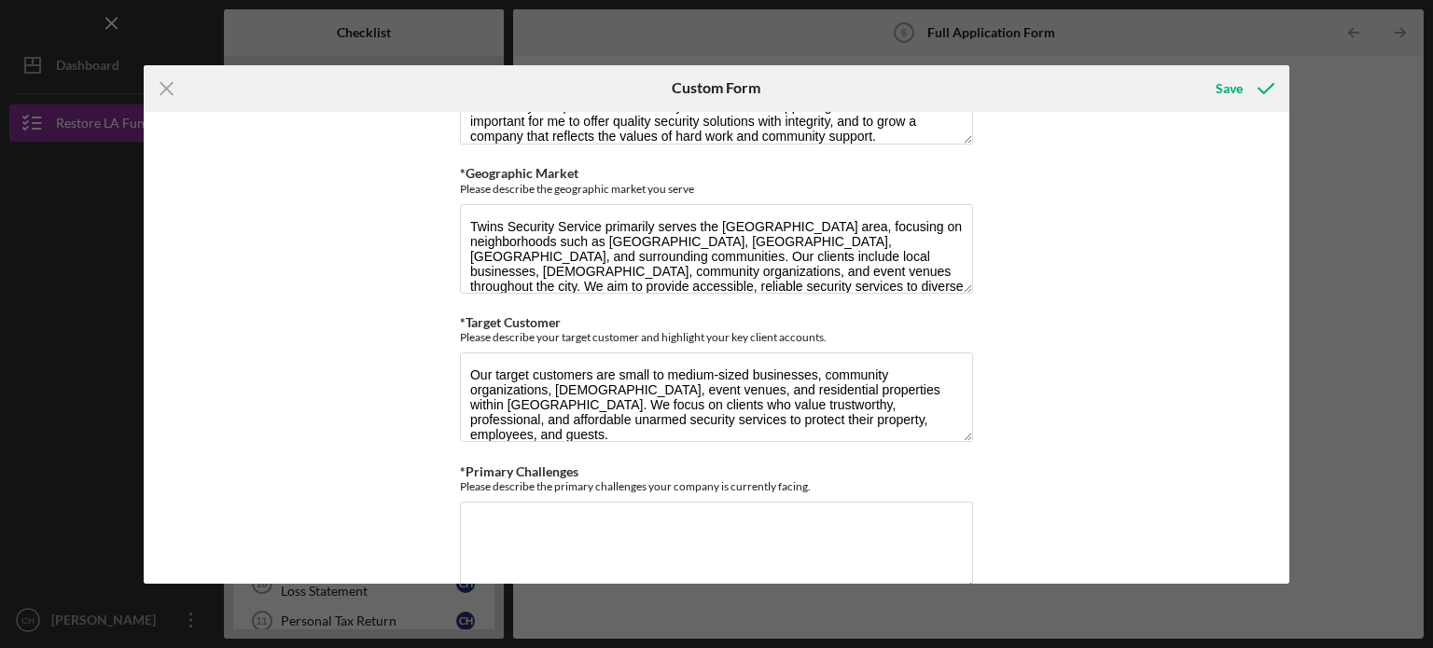
click at [1231, 288] on div "*Use of Proceeds Purchase Inventory Business Expansion Purchase or repair equip…" at bounding box center [717, 348] width 1146 height 472
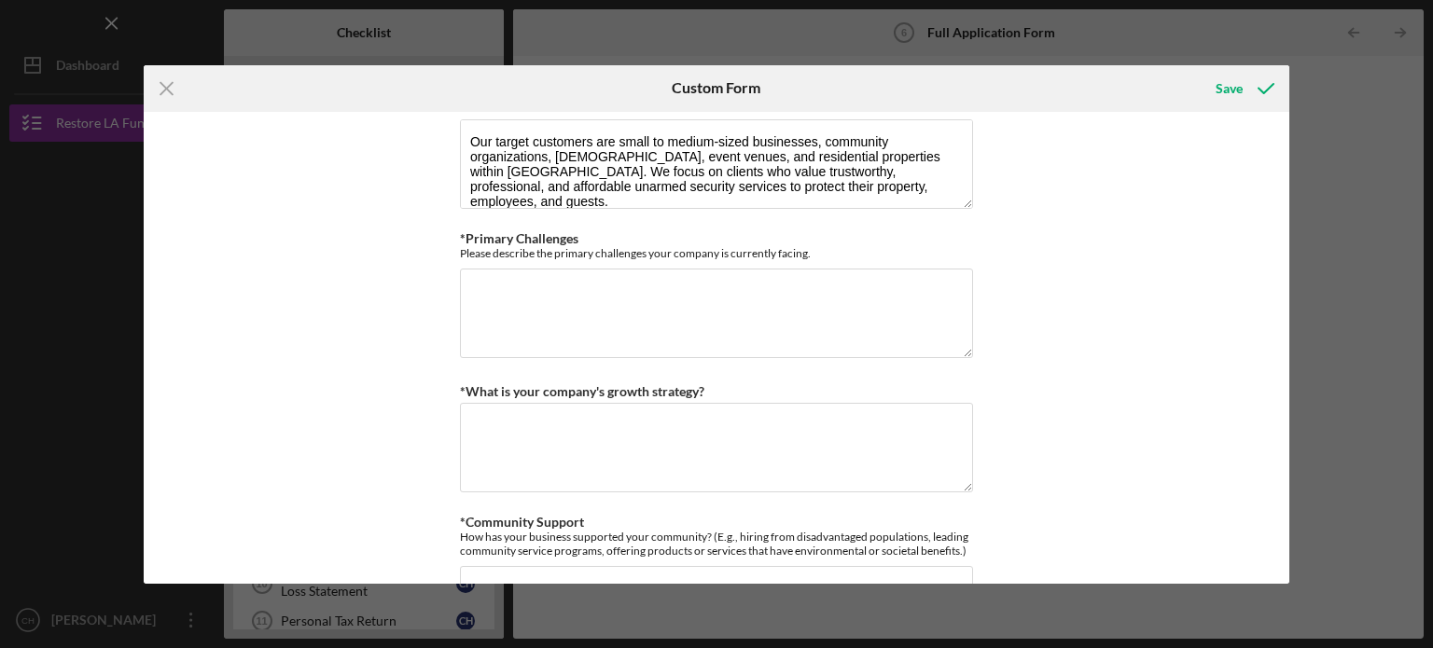
scroll to position [1545, 0]
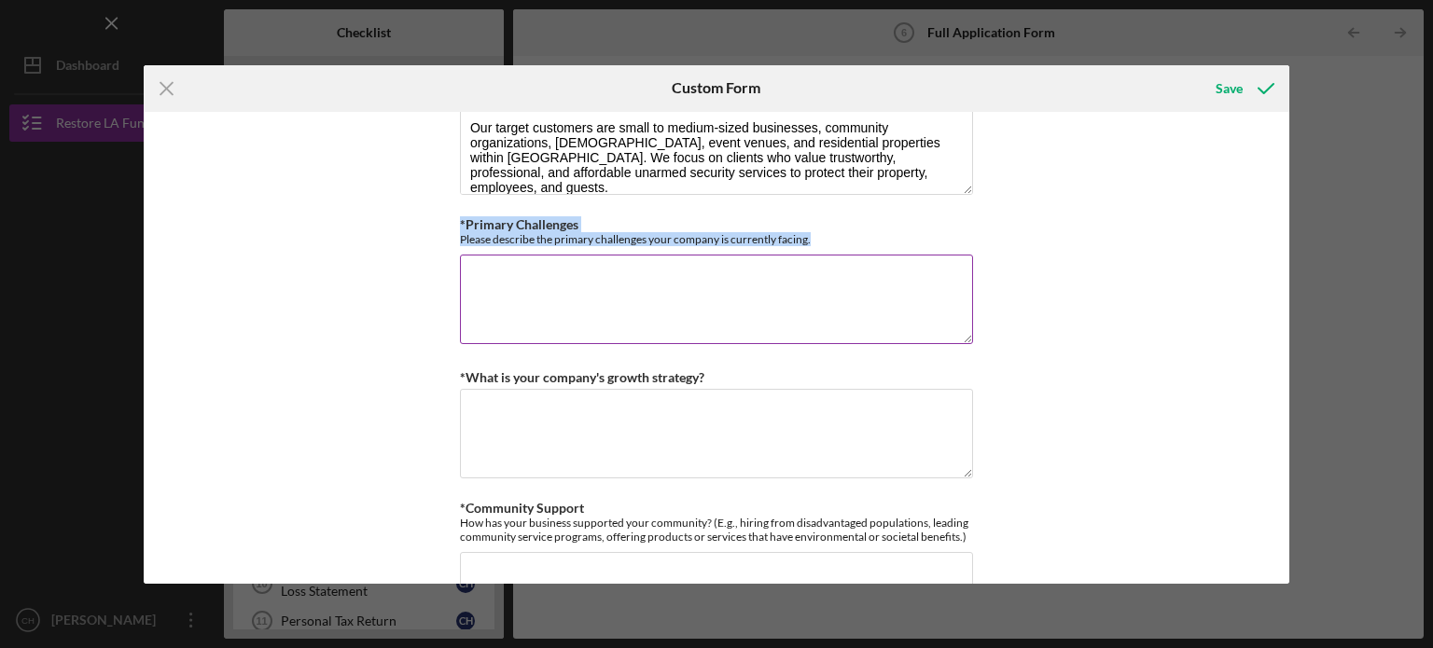
drag, startPoint x: 457, startPoint y: 215, endPoint x: 823, endPoint y: 240, distance: 366.4
click at [823, 240] on div "*Primary Challenges Please describe the primary challenges your company is curr…" at bounding box center [716, 231] width 513 height 29
copy div "*Primary Challenges Please describe the primary challenges your company is curr…"
click at [532, 305] on textarea "*Primary Challenges" at bounding box center [716, 300] width 513 height 90
paste textarea "Twins Security Service is currently facing several challenges common to small s…"
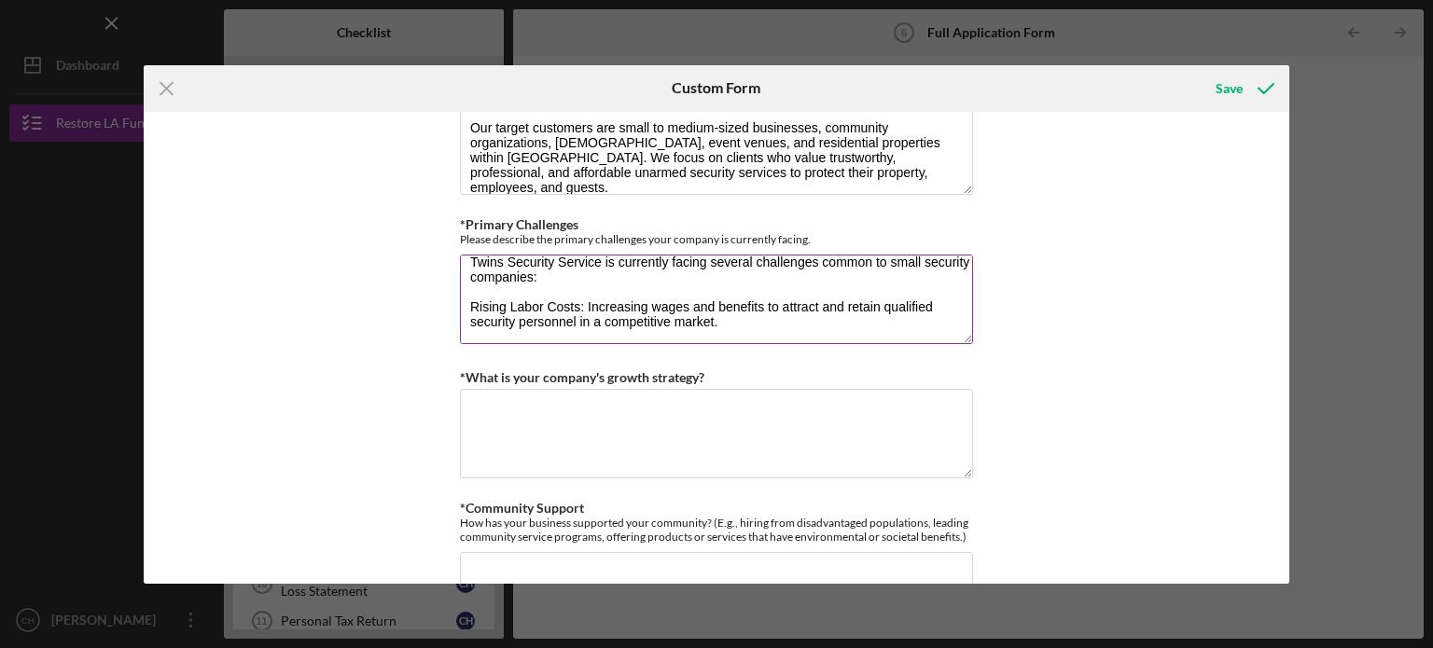
scroll to position [0, 0]
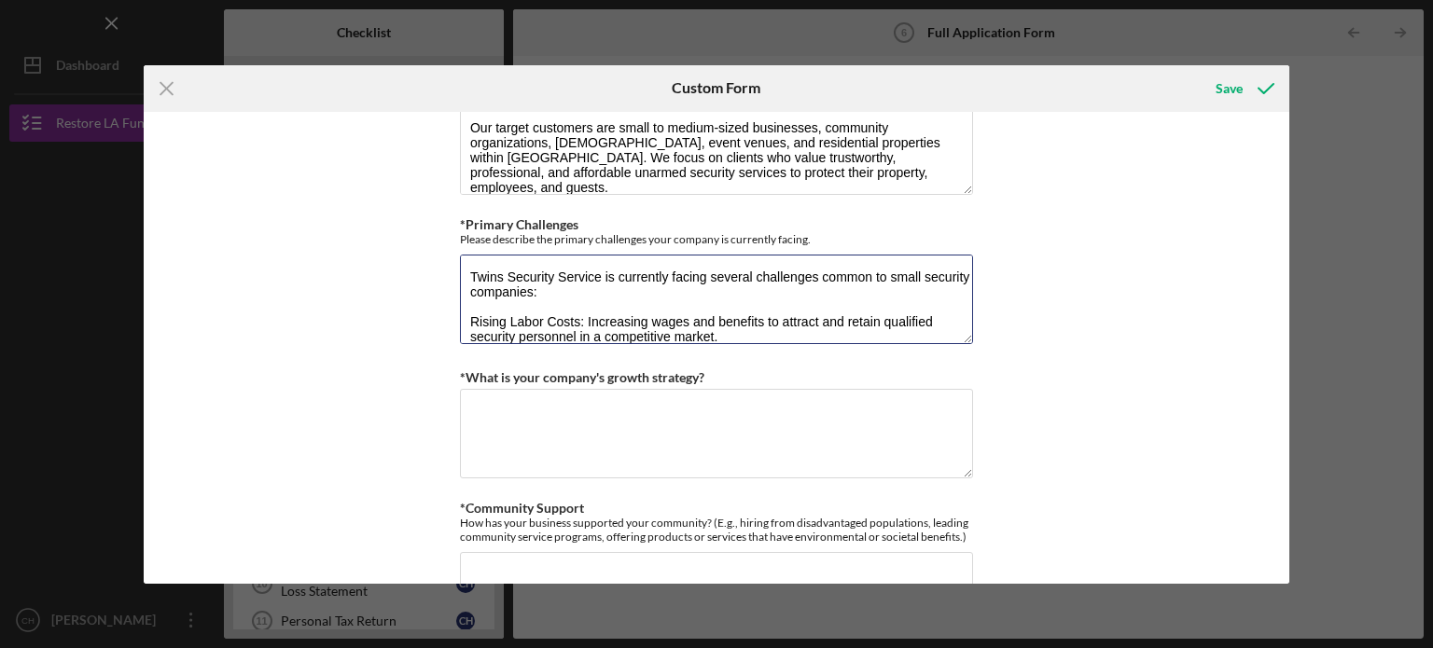
type textarea "Twins Security Service is currently facing several challenges common to small s…"
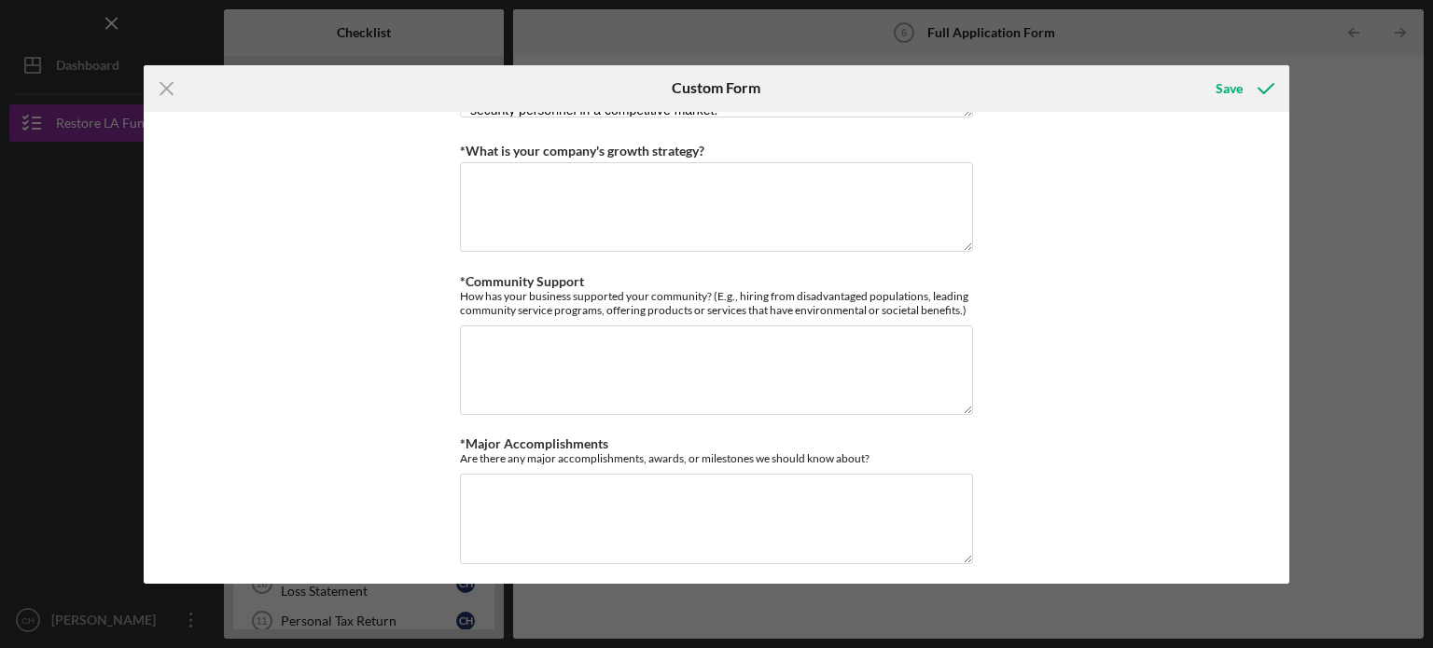
scroll to position [1780, 0]
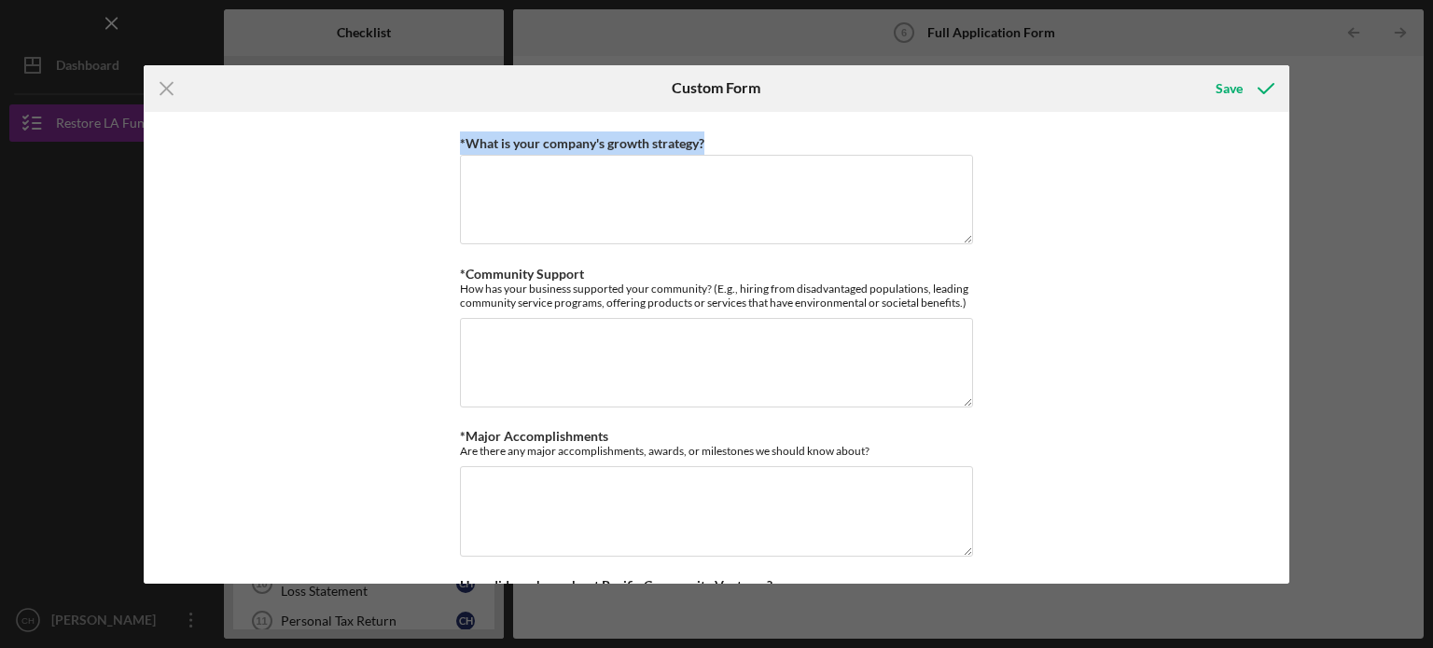
drag, startPoint x: 719, startPoint y: 131, endPoint x: 453, endPoint y: 145, distance: 266.2
click at [453, 145] on div "*Use of Proceeds Purchase Inventory Business Expansion Purchase or repair equip…" at bounding box center [717, 348] width 1146 height 472
copy label "*What is your company's growth strategy?"
click at [627, 227] on textarea "*What is your company's growth strategy?" at bounding box center [716, 200] width 513 height 90
paste textarea "Targeted Marketing: Increasing outreach to local businesses, community organiza…"
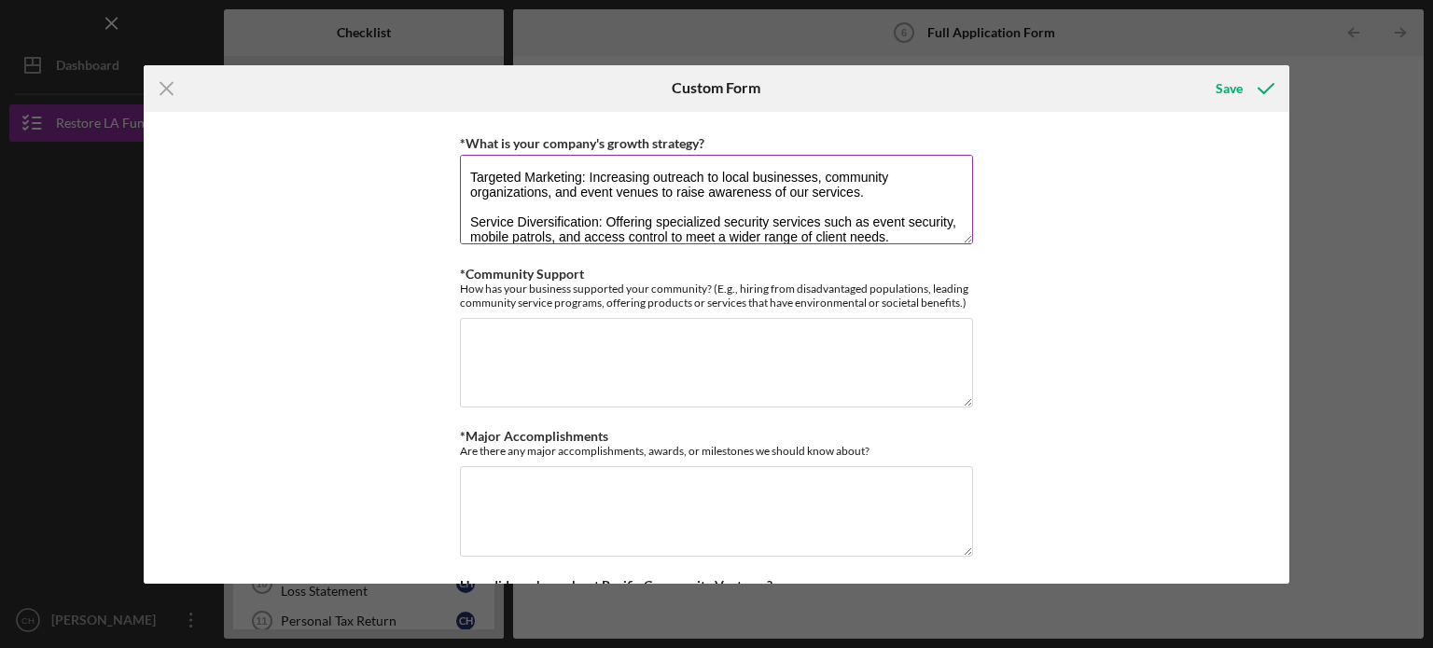
scroll to position [105, 0]
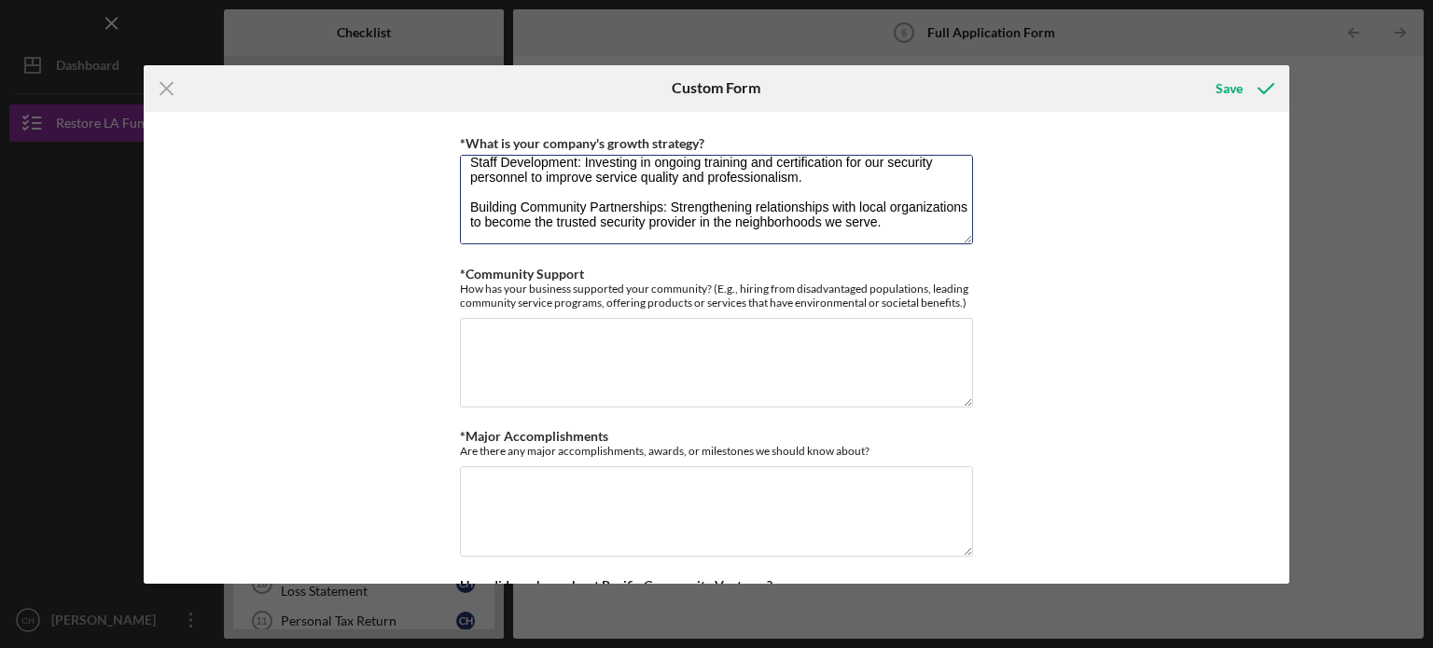
type textarea "Targeted Marketing: Increasing outreach to local businesses, community organiza…"
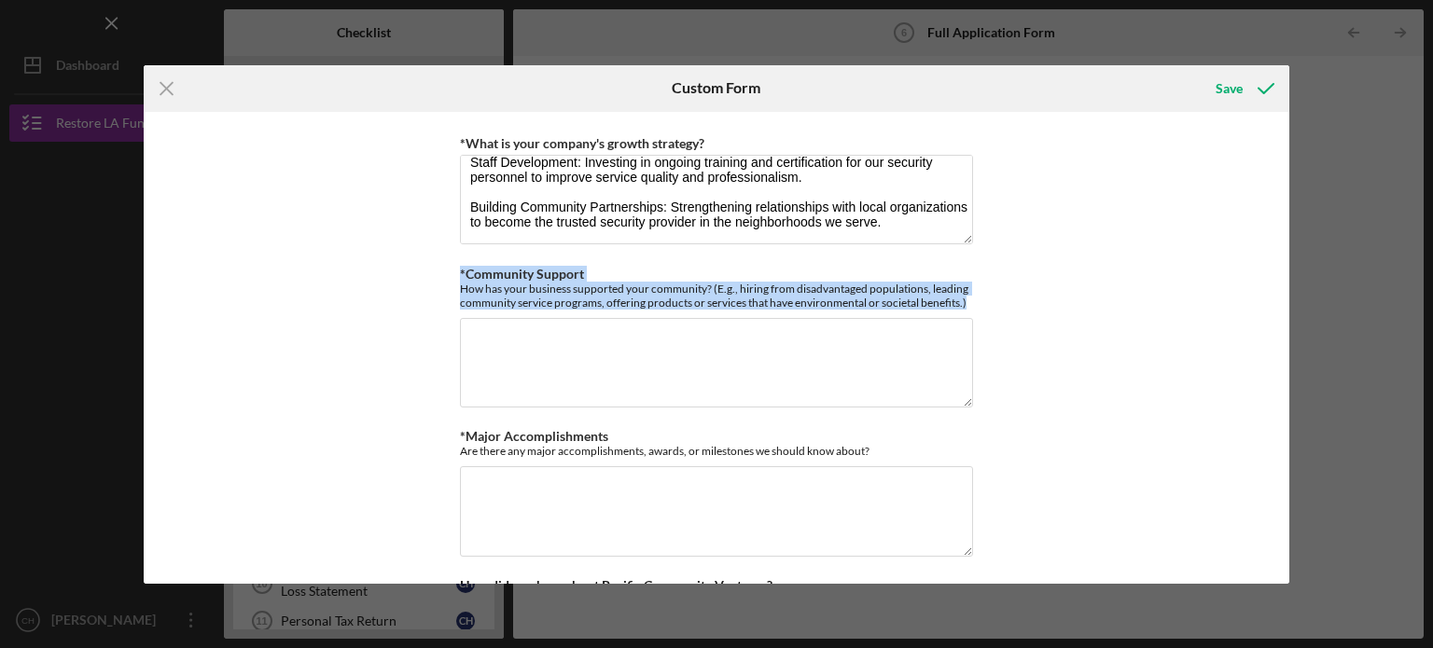
drag, startPoint x: 453, startPoint y: 268, endPoint x: 984, endPoint y: 309, distance: 532.3
click at [984, 309] on div "*Use of Proceeds Purchase Inventory Business Expansion Purchase or repair equip…" at bounding box center [717, 348] width 1146 height 472
copy div "*Community Support How has your business supported your community? (E.g., hirin…"
click at [575, 346] on textarea "*Community Support" at bounding box center [716, 363] width 513 height 90
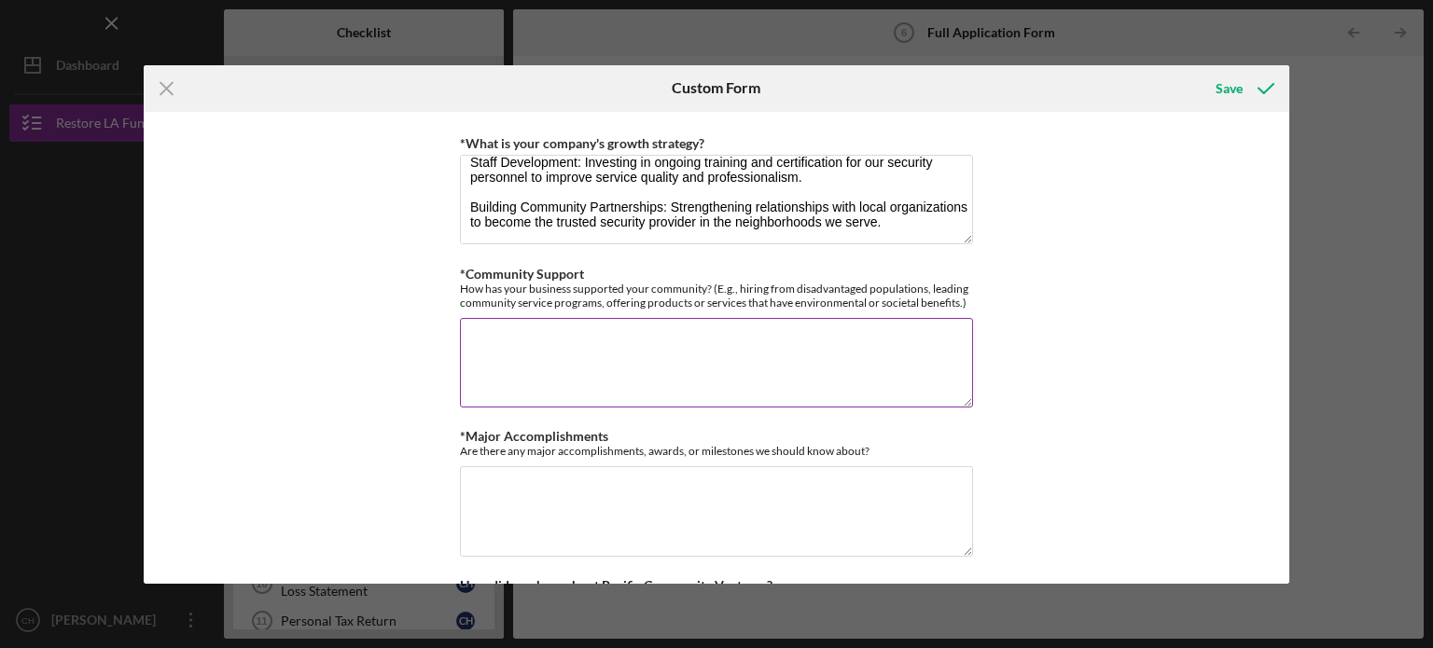
paste textarea "Twins Security Service is committed to supporting our local community by hiring…"
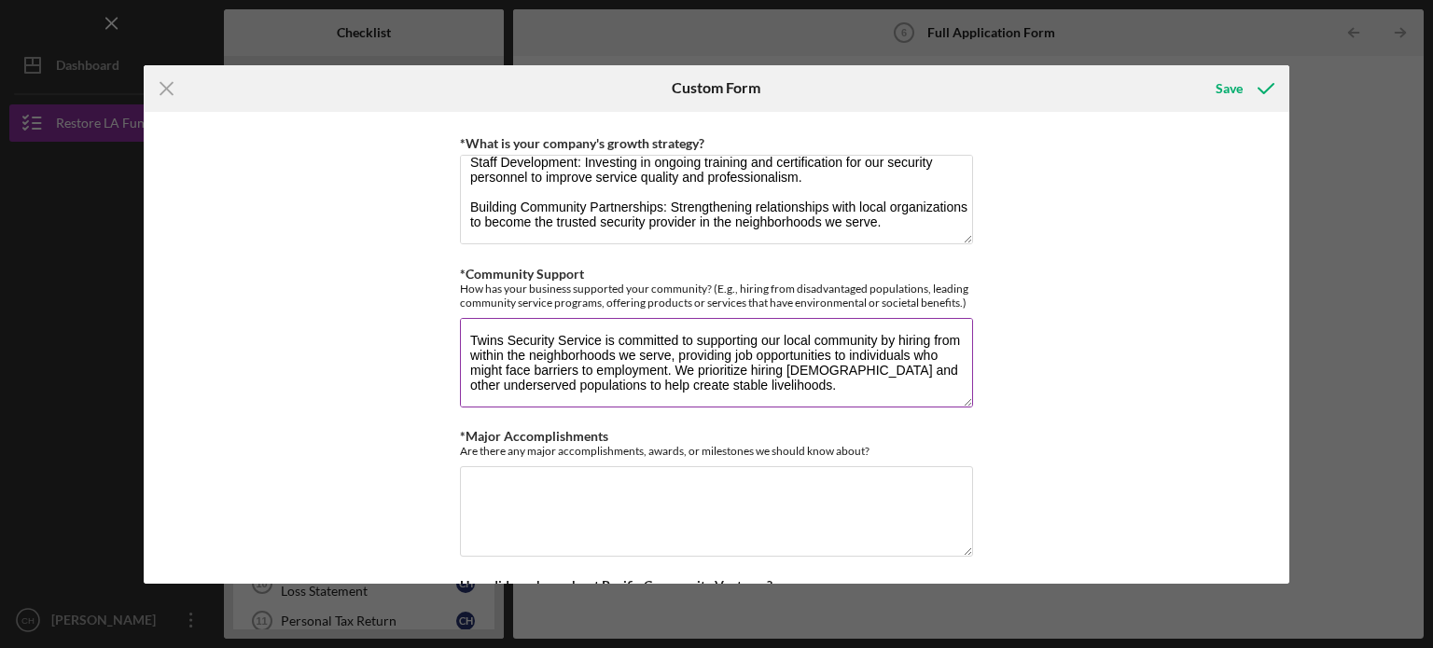
scroll to position [120, 0]
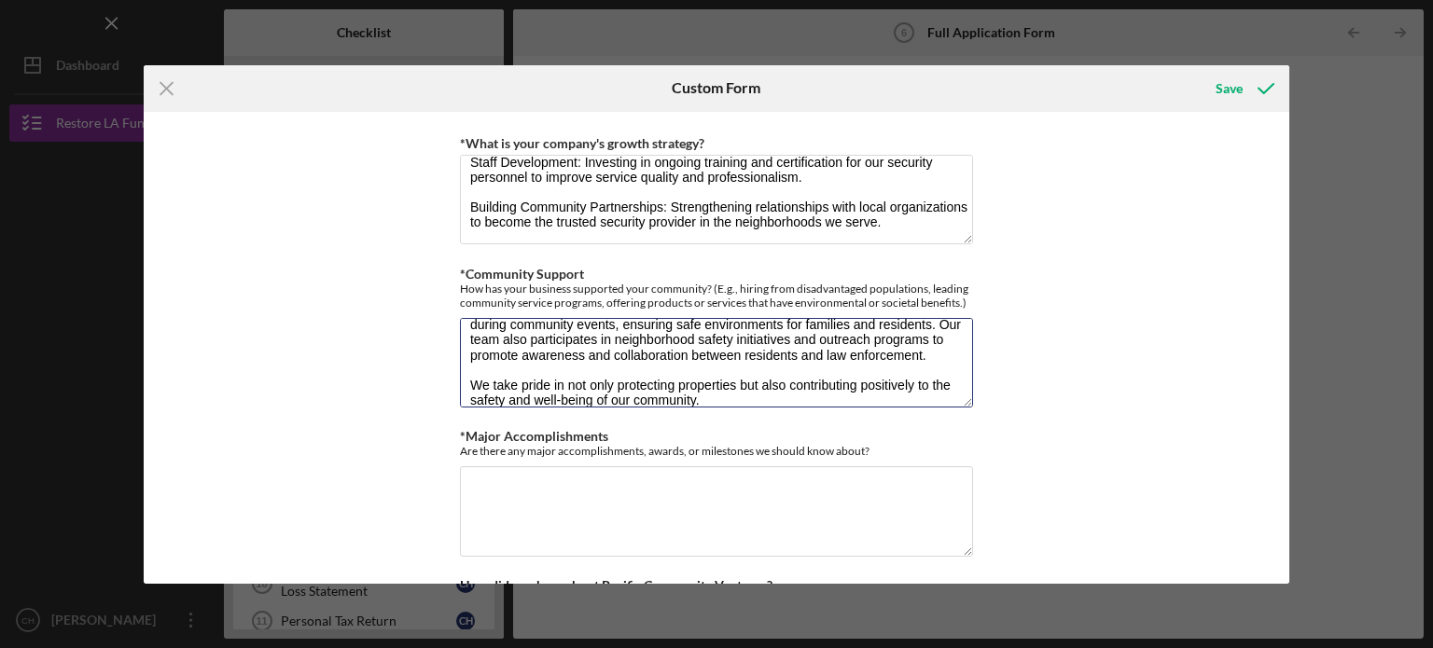
type textarea "Twins Security Service is committed to supporting our local community by hiring…"
drag, startPoint x: 1289, startPoint y: 314, endPoint x: 1290, endPoint y: 355, distance: 41.0
click at [1290, 355] on div "Icon/Menu Close Custom Form Save *Use of Proceeds Purchase Inventory Business E…" at bounding box center [716, 324] width 1433 height 648
click at [1257, 347] on div "*Use of Proceeds Purchase Inventory Business Expansion Purchase or repair equip…" at bounding box center [717, 348] width 1146 height 472
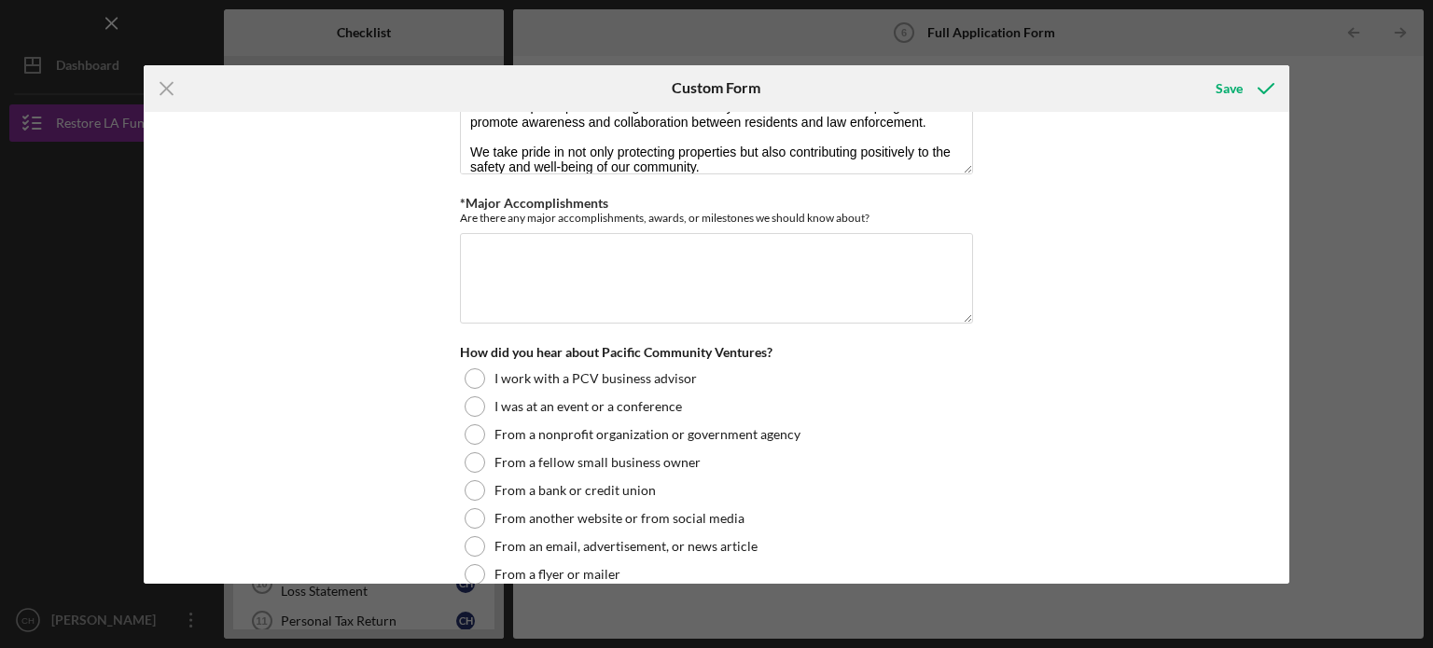
scroll to position [2019, 0]
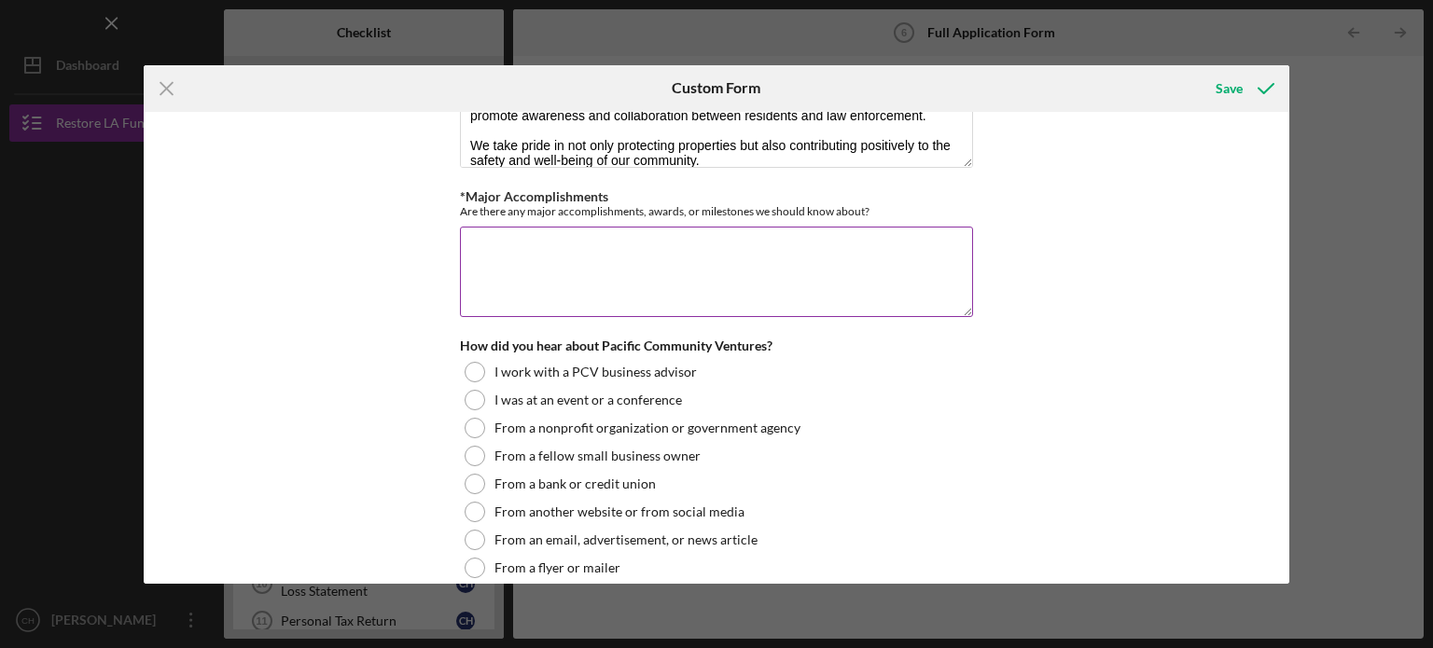
drag, startPoint x: 454, startPoint y: 193, endPoint x: 850, endPoint y: 231, distance: 397.3
click at [850, 231] on div "*Use of Proceeds Purchase Inventory Business Expansion Purchase or repair equip…" at bounding box center [717, 348] width 1146 height 472
click at [738, 258] on textarea "*Major Accomplishments" at bounding box center [716, 272] width 513 height 90
paste textarea "Twins Security Service has received official recognition from both county and c…"
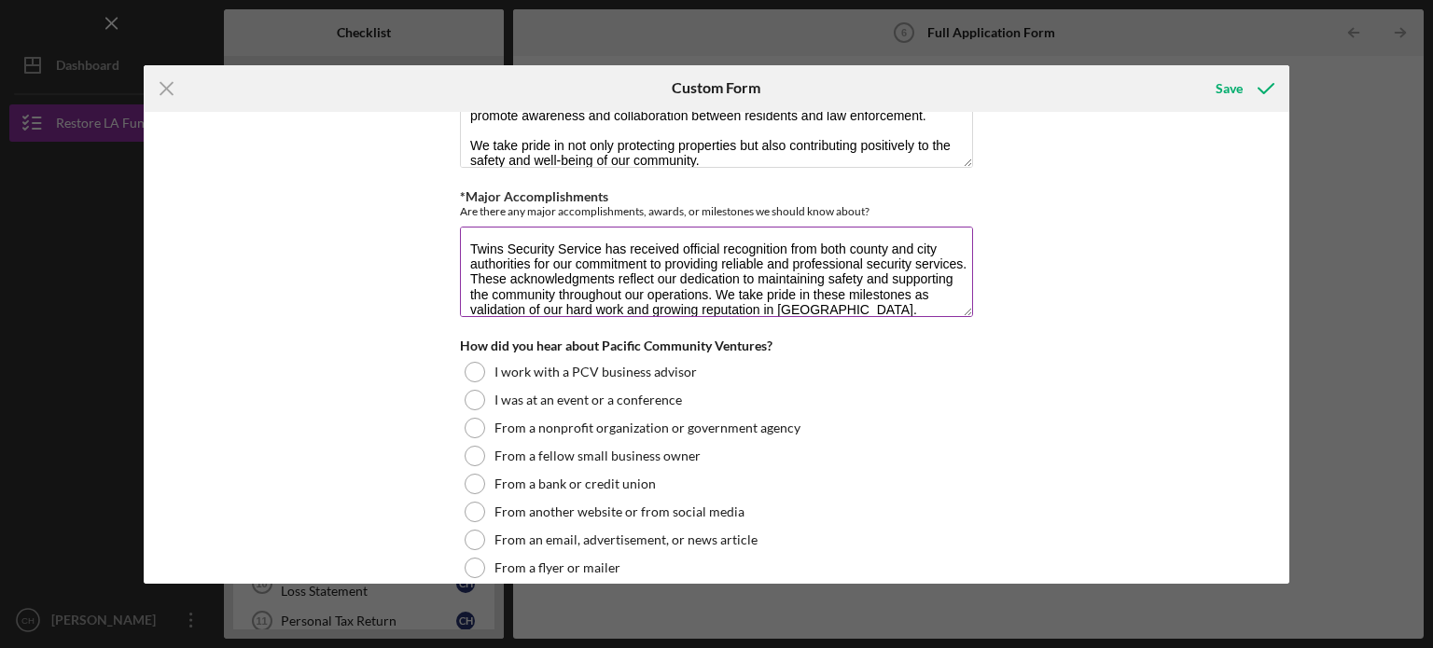
scroll to position [1, 0]
type textarea "Twins Security Service has received official recognition from both county and c…"
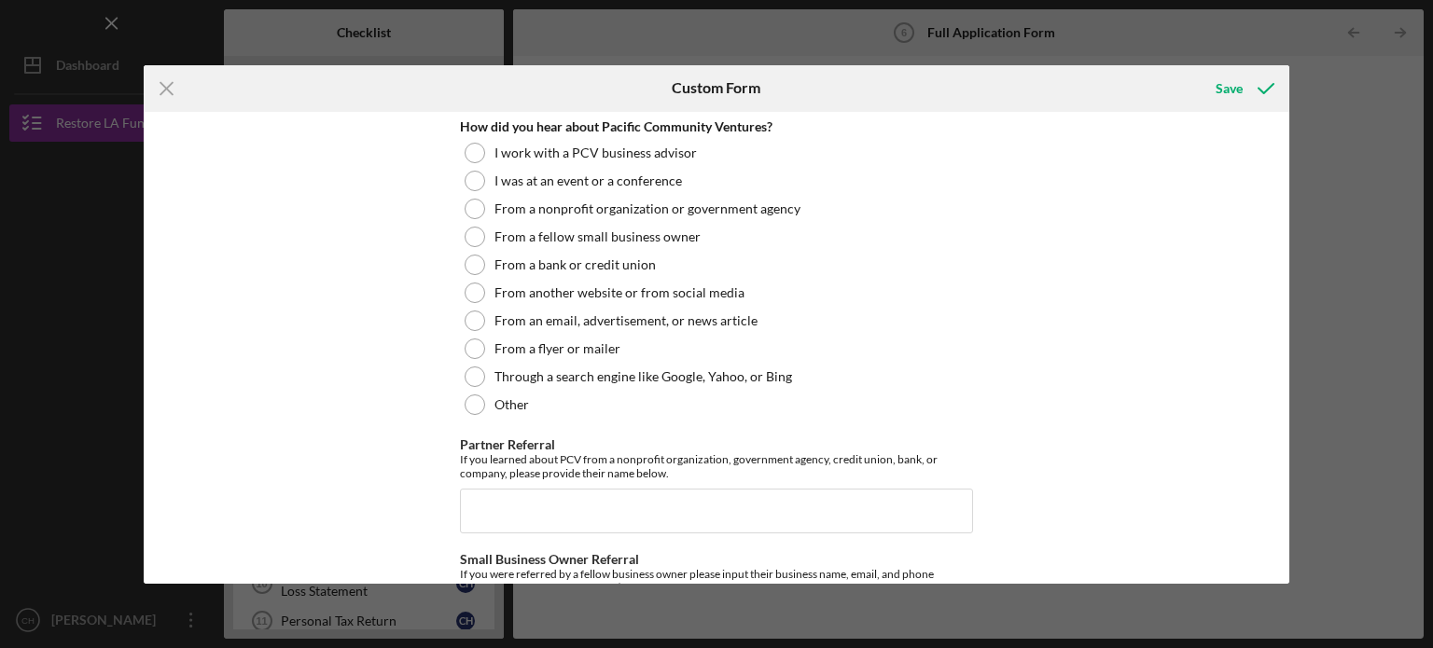
scroll to position [2246, 0]
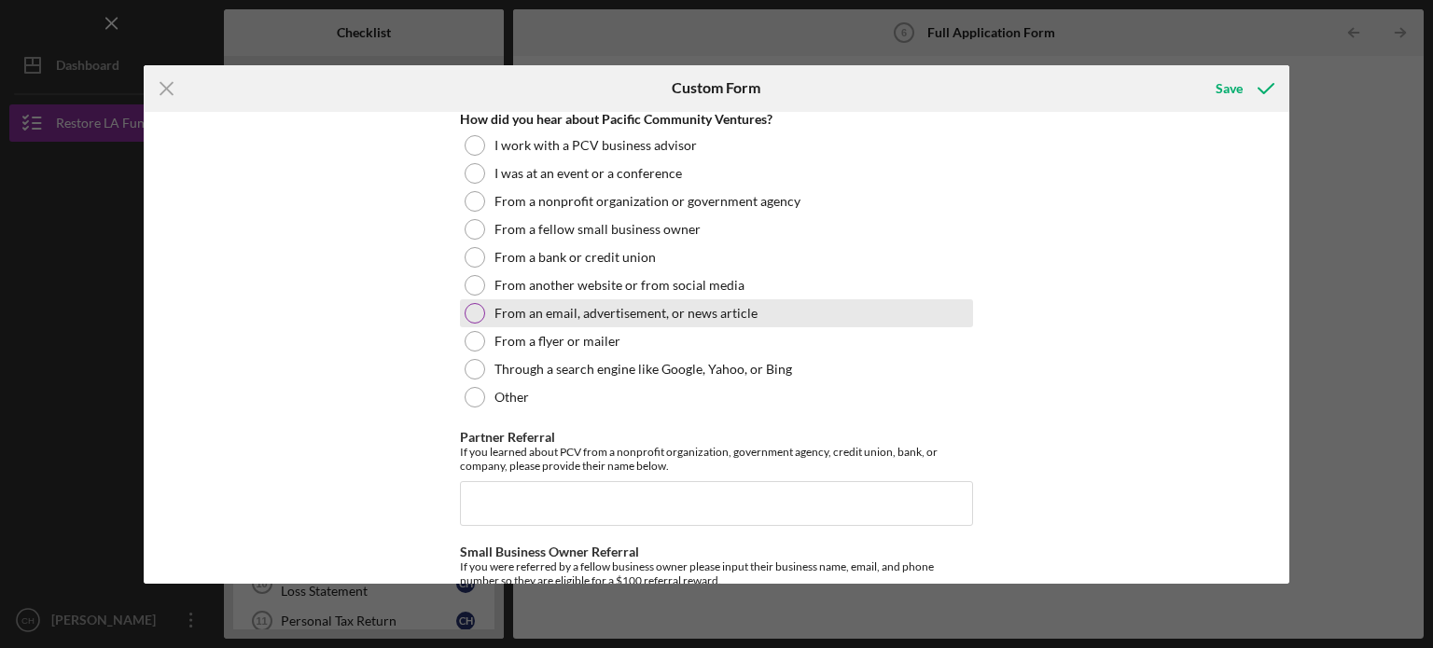
click at [698, 307] on label "From an email, advertisement, or news article" at bounding box center [625, 313] width 263 height 15
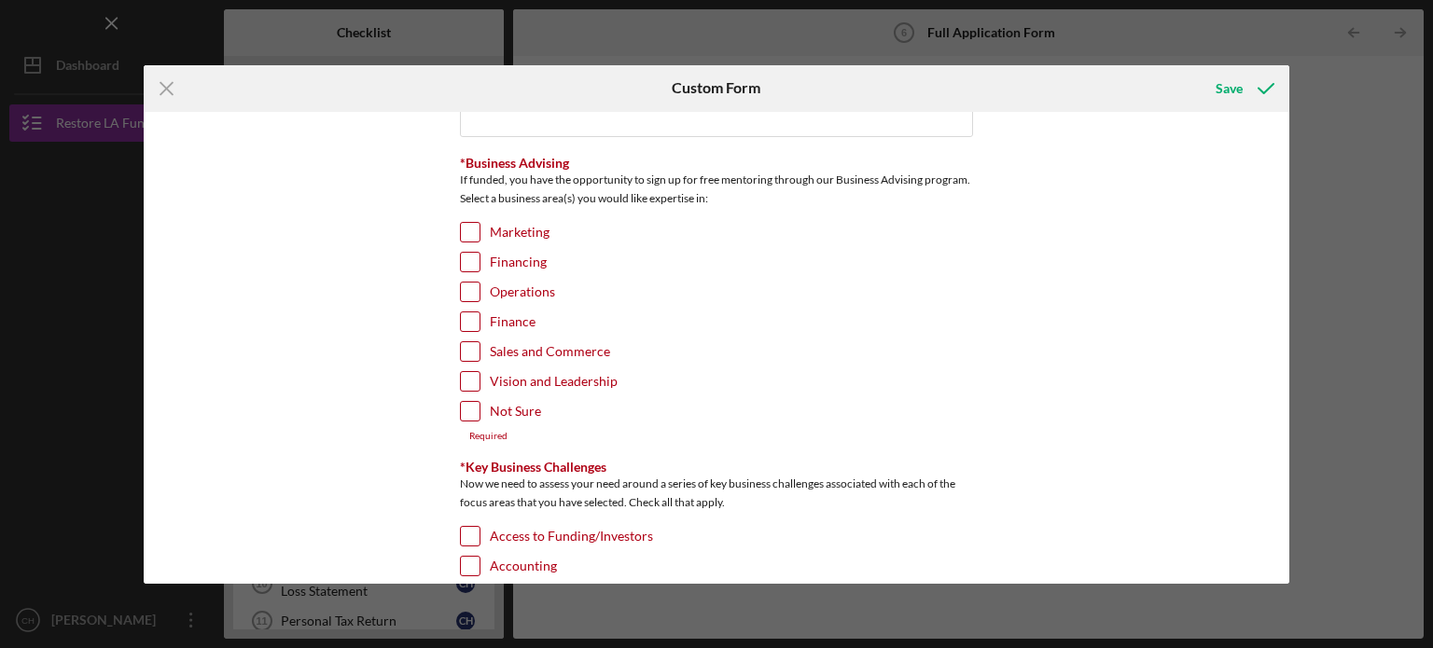
scroll to position [2933, 0]
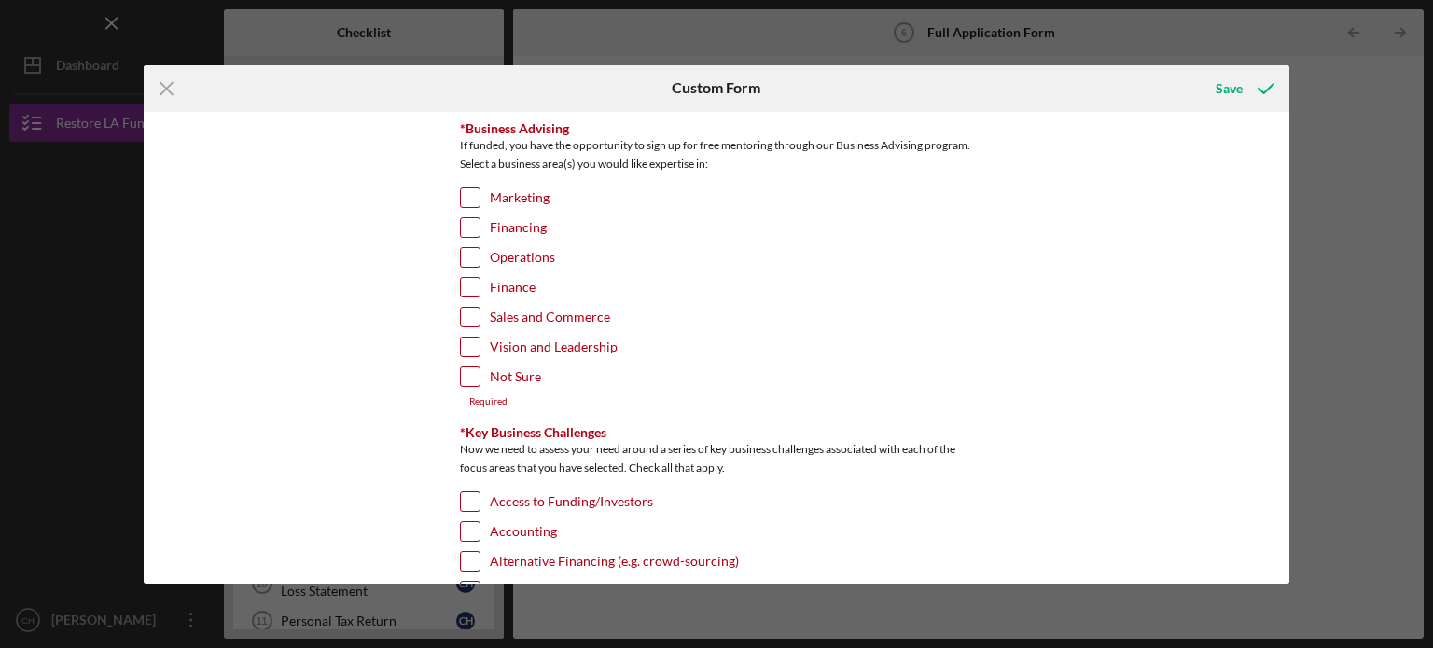
click at [500, 194] on label "Marketing" at bounding box center [520, 197] width 60 height 19
click at [479, 194] on input "Marketing" at bounding box center [470, 197] width 19 height 19
checkbox input "true"
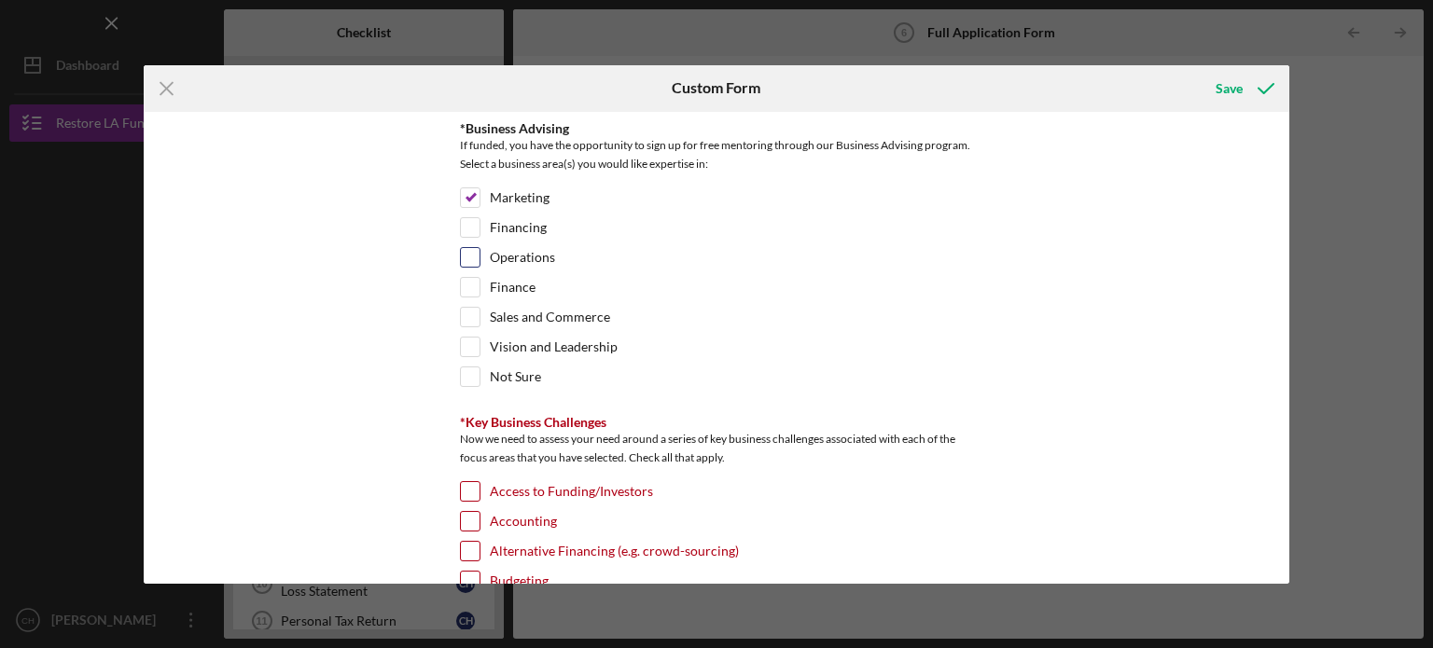
click at [485, 250] on div "Operations" at bounding box center [716, 262] width 513 height 30
click at [476, 250] on input "Operations" at bounding box center [470, 257] width 19 height 19
checkbox input "true"
click at [470, 286] on input "Finance" at bounding box center [470, 287] width 19 height 19
checkbox input "true"
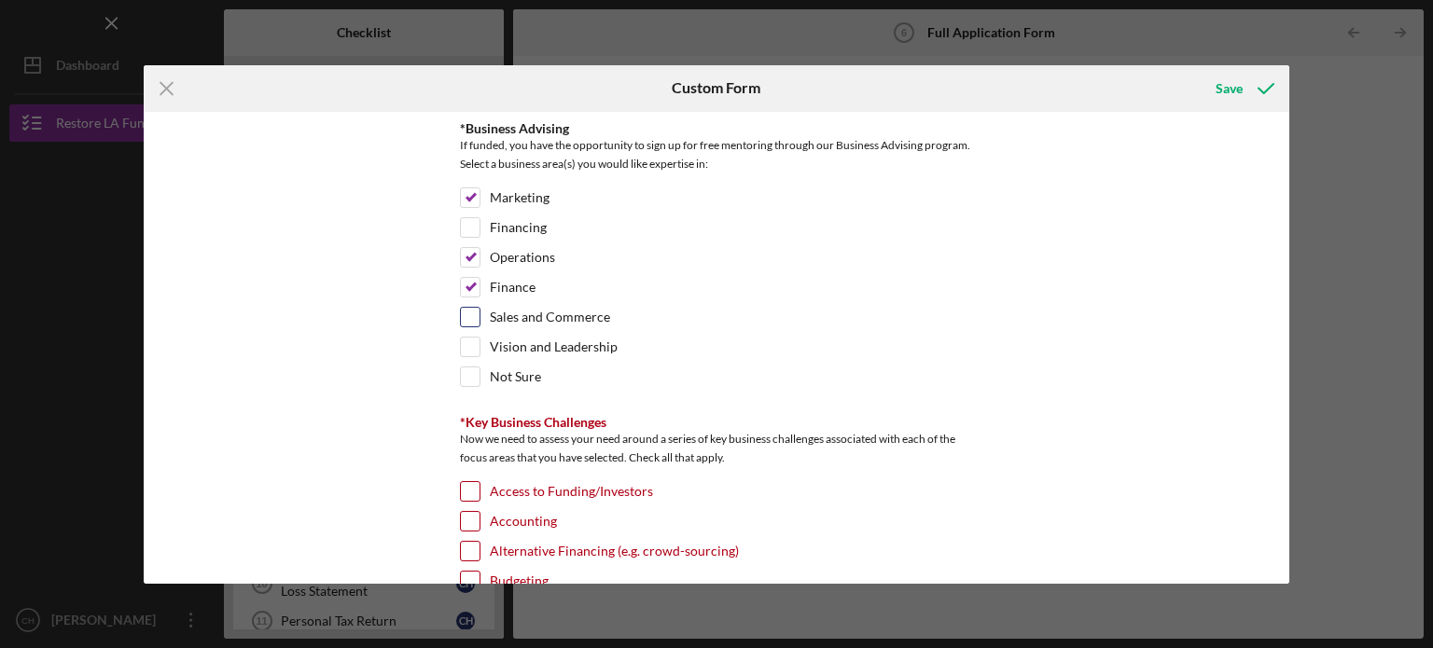
click at [468, 308] on input "Sales and Commerce" at bounding box center [470, 317] width 19 height 19
checkbox input "true"
click at [469, 338] on input "Vision and Leadership" at bounding box center [470, 347] width 19 height 19
checkbox input "true"
drag, startPoint x: 1282, startPoint y: 442, endPoint x: 1282, endPoint y: 461, distance: 18.7
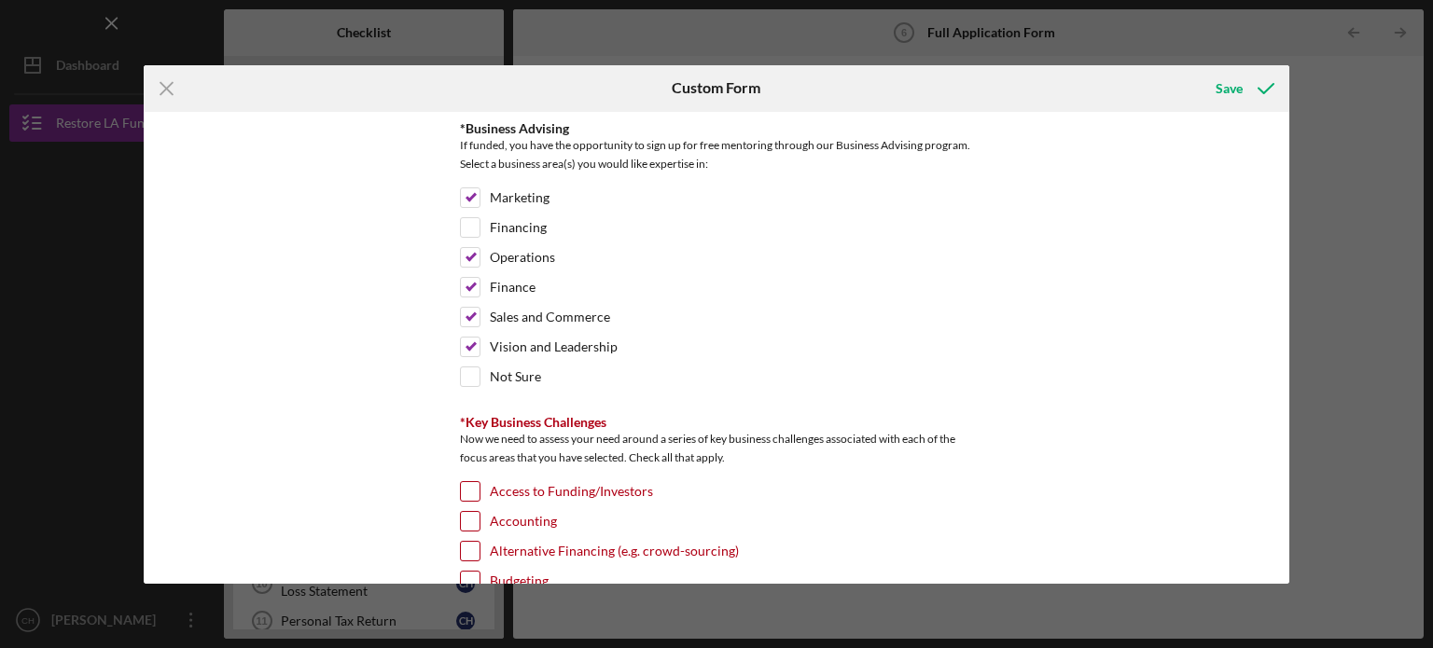
click at [1282, 461] on div "*Use of Proceeds Purchase Inventory Business Expansion Purchase or repair equip…" at bounding box center [717, 348] width 1146 height 472
drag, startPoint x: 1282, startPoint y: 444, endPoint x: 1282, endPoint y: 463, distance: 18.7
click at [1282, 463] on div "*Use of Proceeds Purchase Inventory Business Expansion Purchase or repair equip…" at bounding box center [717, 348] width 1146 height 472
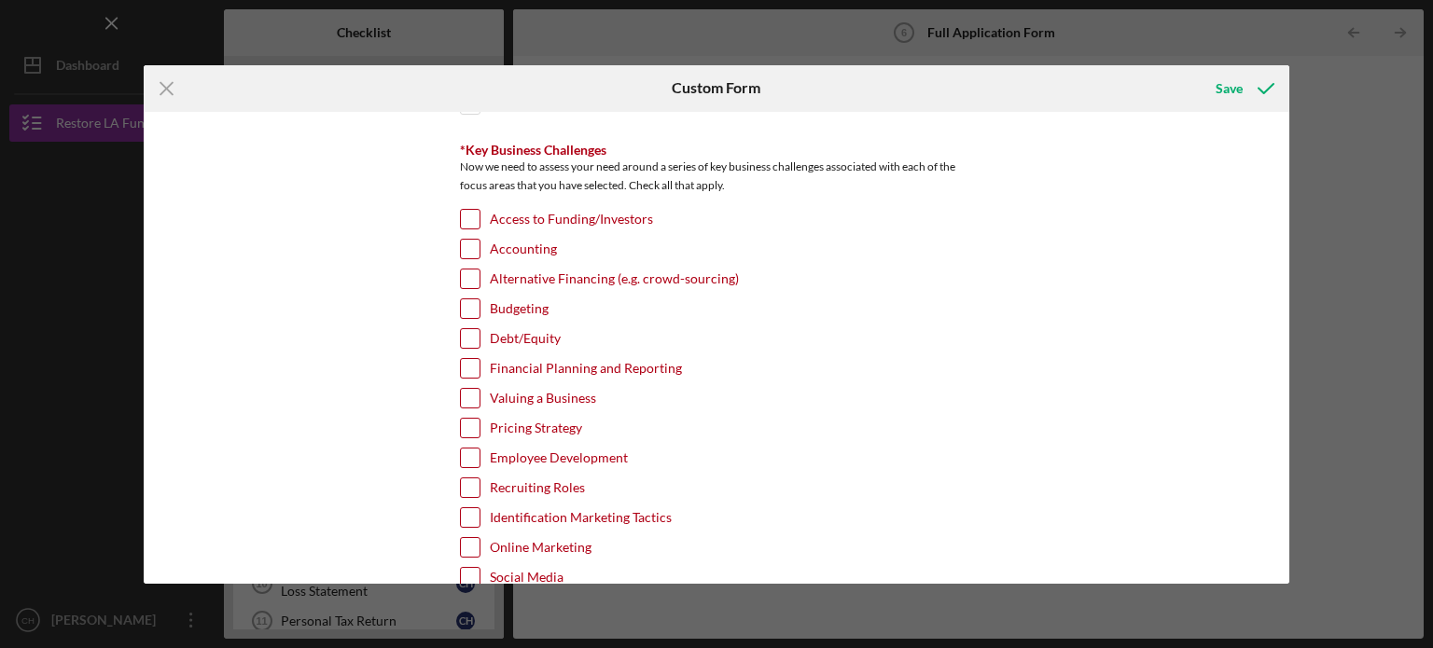
scroll to position [3198, 0]
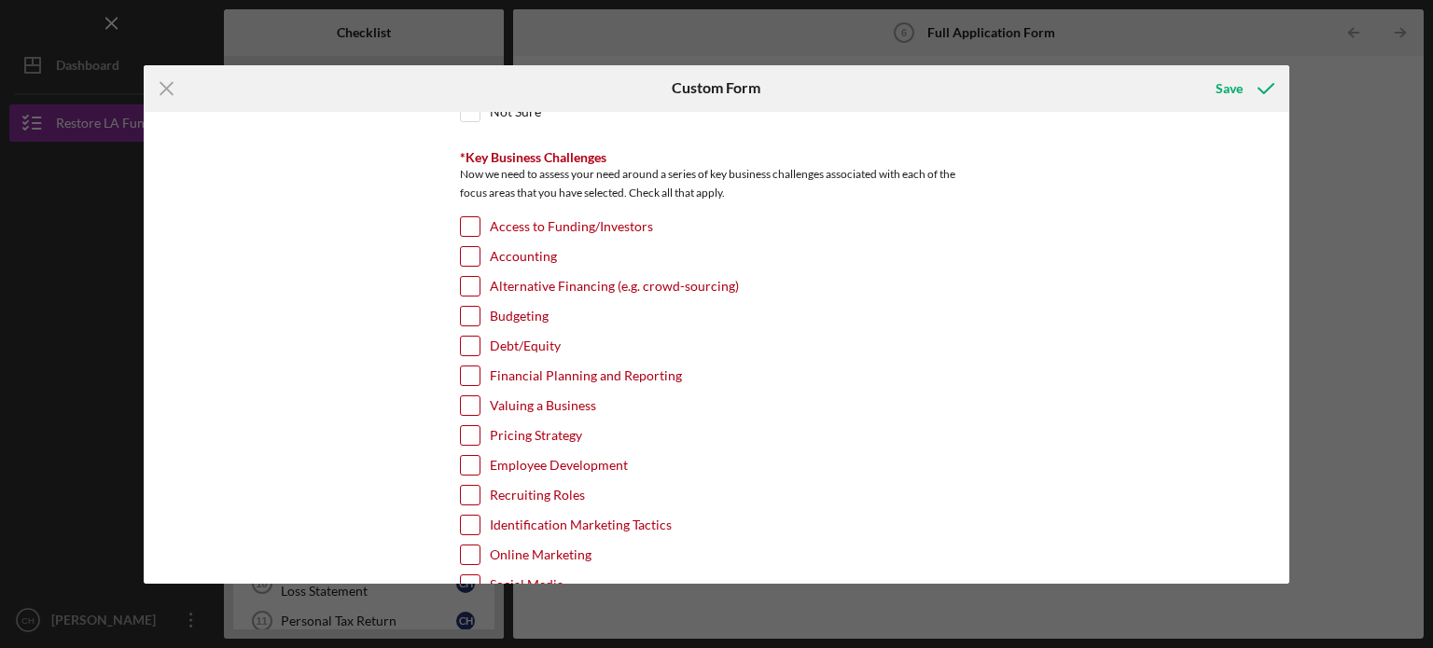
click at [478, 216] on div "Access to Funding/Investors" at bounding box center [716, 231] width 513 height 30
click at [470, 217] on input "Access to Funding/Investors" at bounding box center [470, 226] width 19 height 19
checkbox input "true"
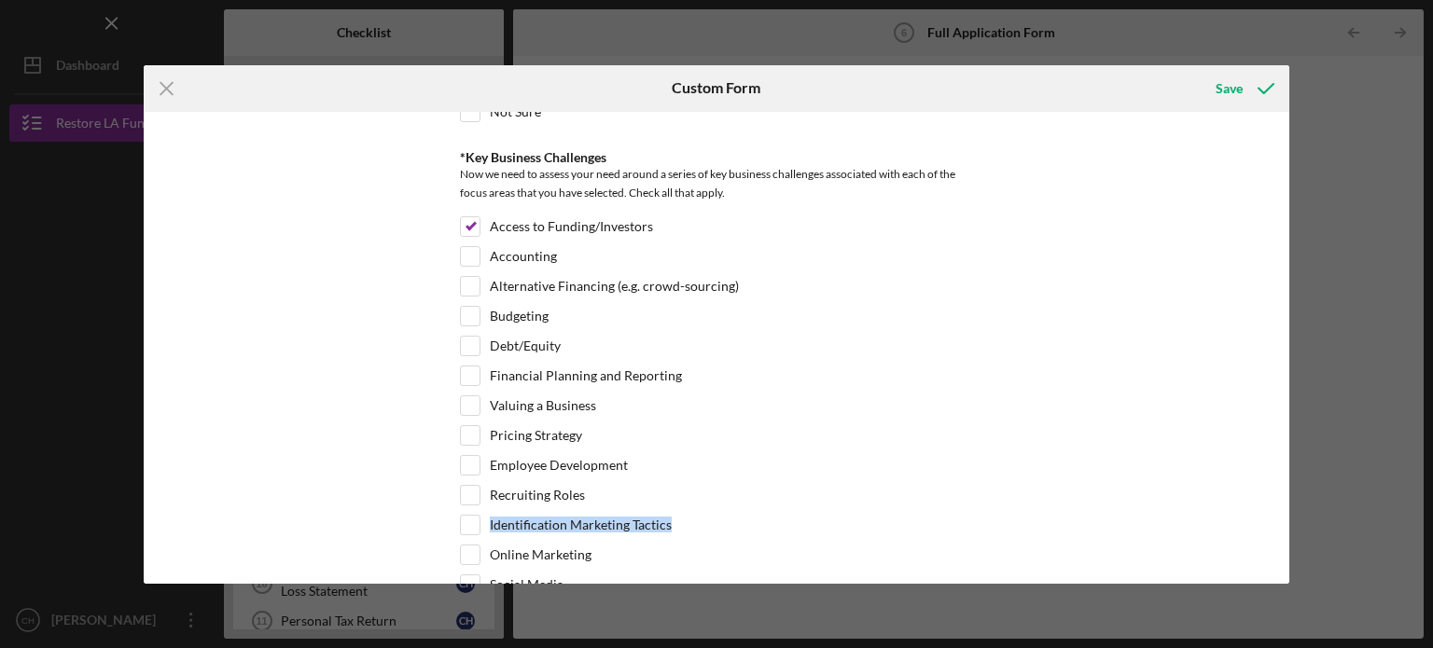
drag, startPoint x: 1289, startPoint y: 478, endPoint x: 1289, endPoint y: 506, distance: 28.0
click at [1289, 506] on div "Icon/Menu Close Custom Form Save *Use of Proceeds Purchase Inventory Business E…" at bounding box center [716, 324] width 1433 height 648
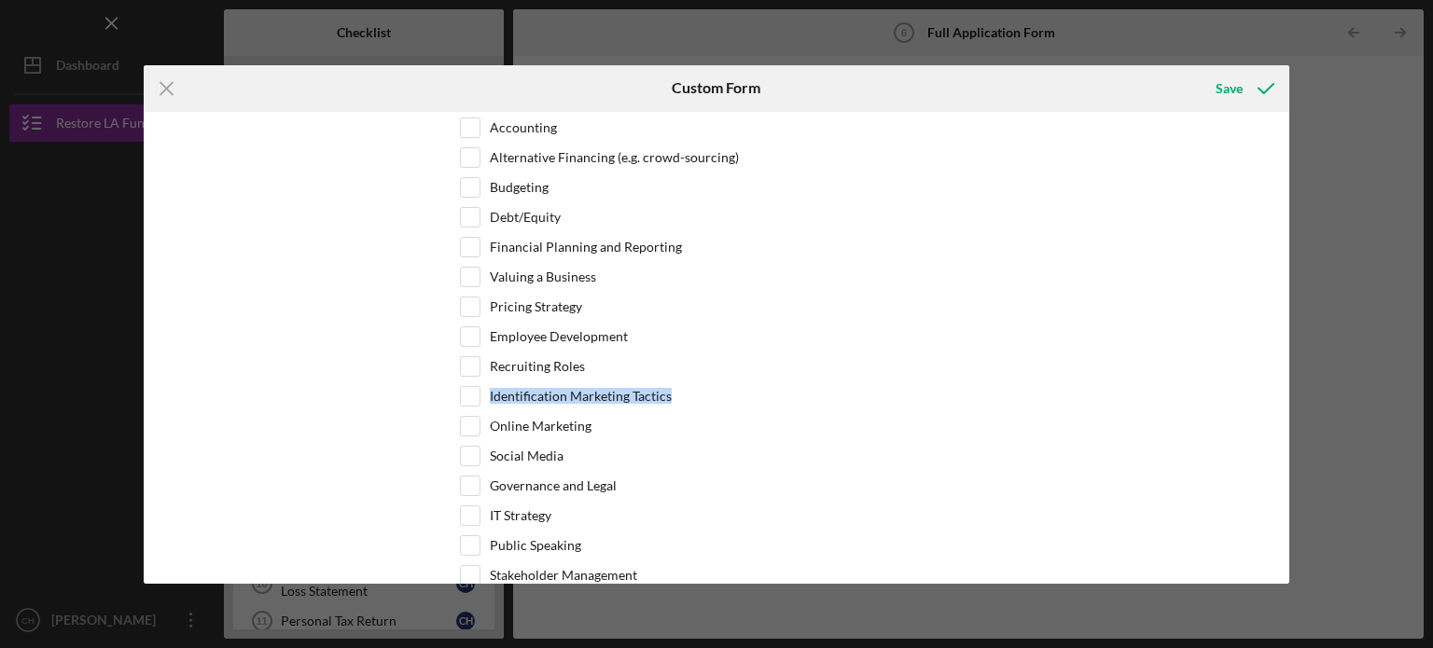
scroll to position [3361, 0]
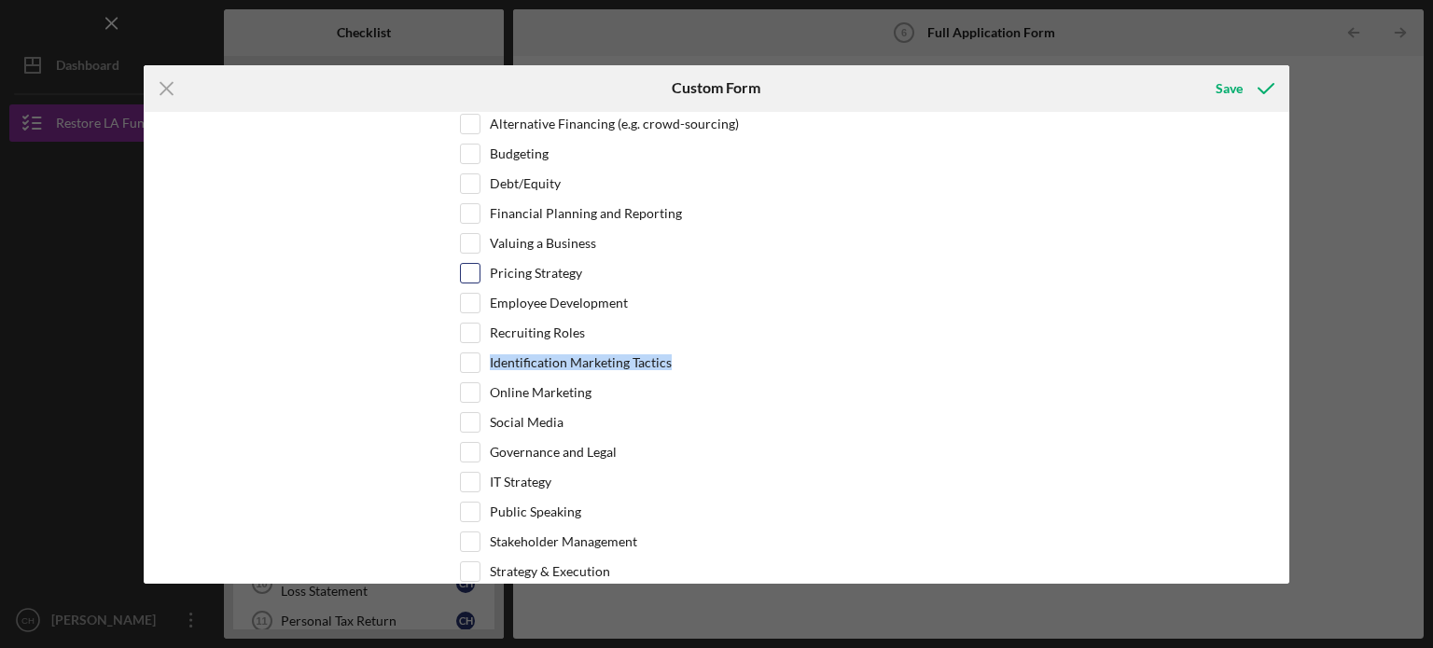
click at [471, 264] on input "Pricing Strategy" at bounding box center [470, 273] width 19 height 19
checkbox input "true"
click at [478, 293] on div "Employee Development" at bounding box center [716, 308] width 513 height 30
click at [470, 294] on input "Employee Development" at bounding box center [470, 303] width 19 height 19
checkbox input "true"
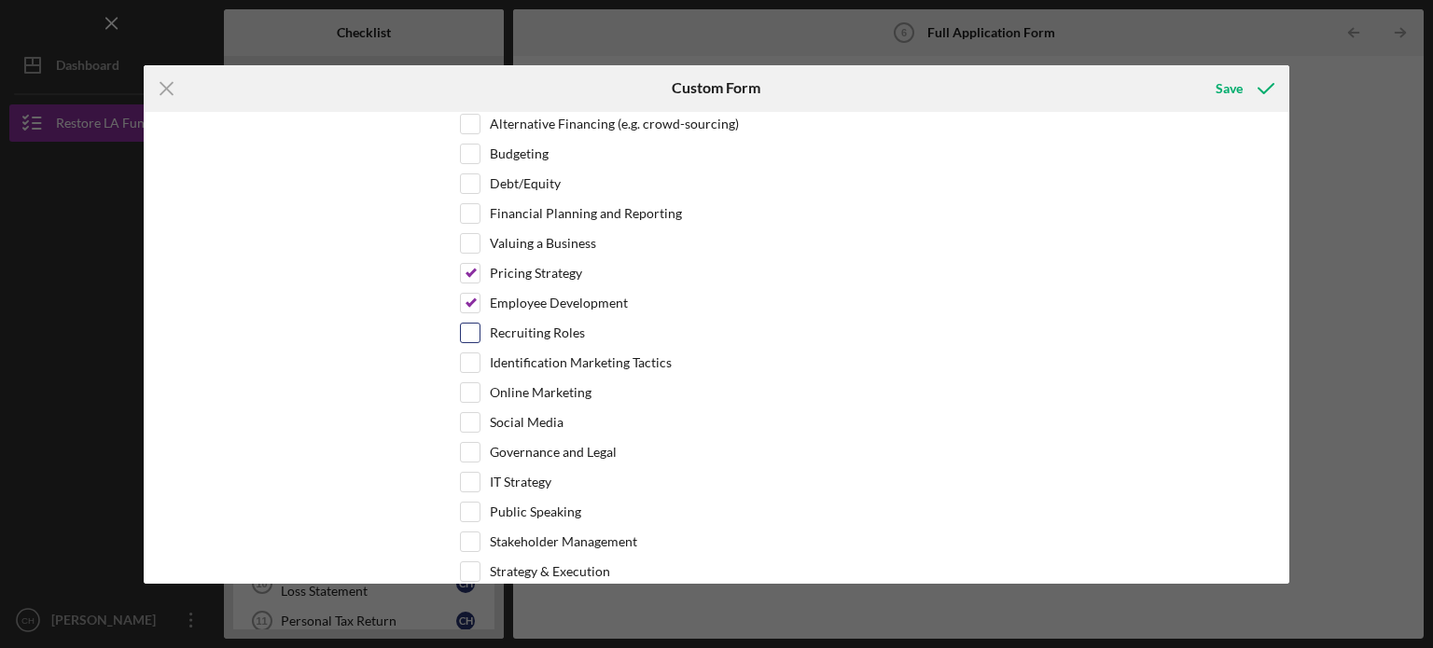
click at [474, 324] on input "Recruiting Roles" at bounding box center [470, 333] width 19 height 19
checkbox input "true"
click at [475, 383] on input "Online Marketing" at bounding box center [470, 392] width 19 height 19
checkbox input "true"
click at [473, 413] on input "Social Media" at bounding box center [470, 422] width 19 height 19
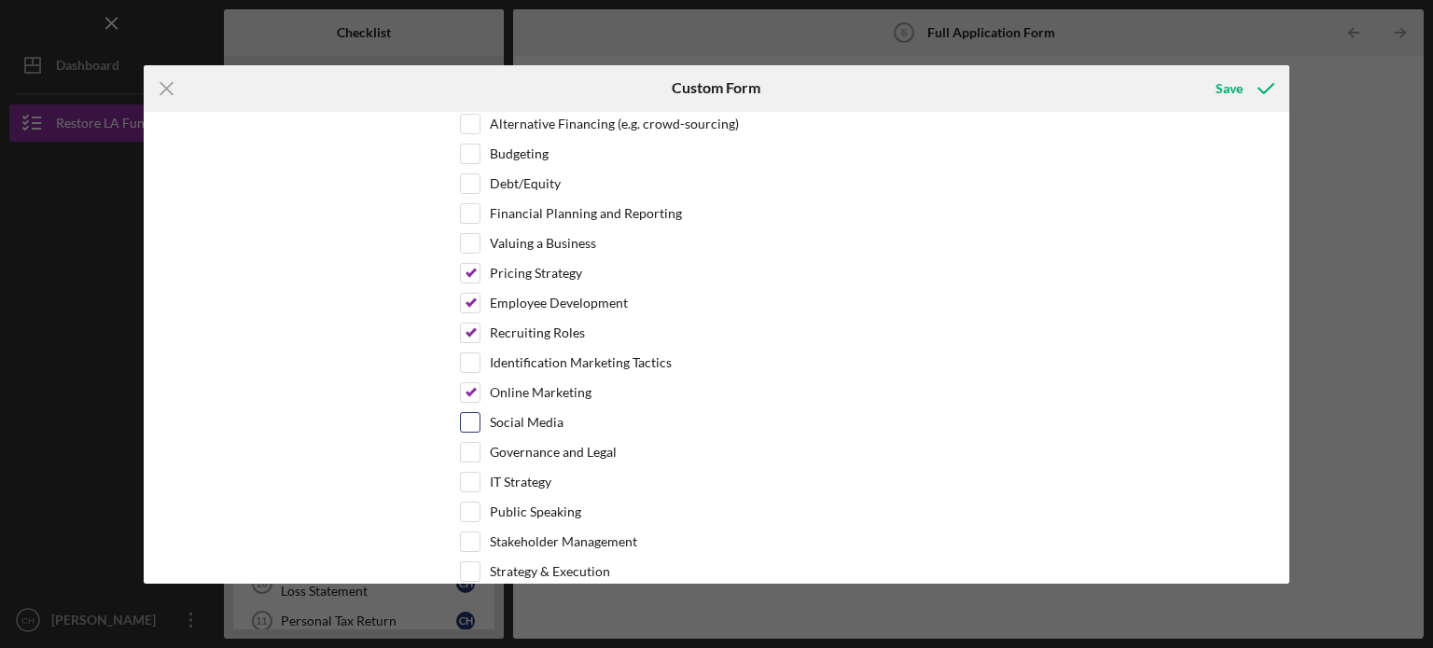
checkbox input "true"
click at [463, 443] on input "Governance and Legal" at bounding box center [470, 452] width 19 height 19
checkbox input "true"
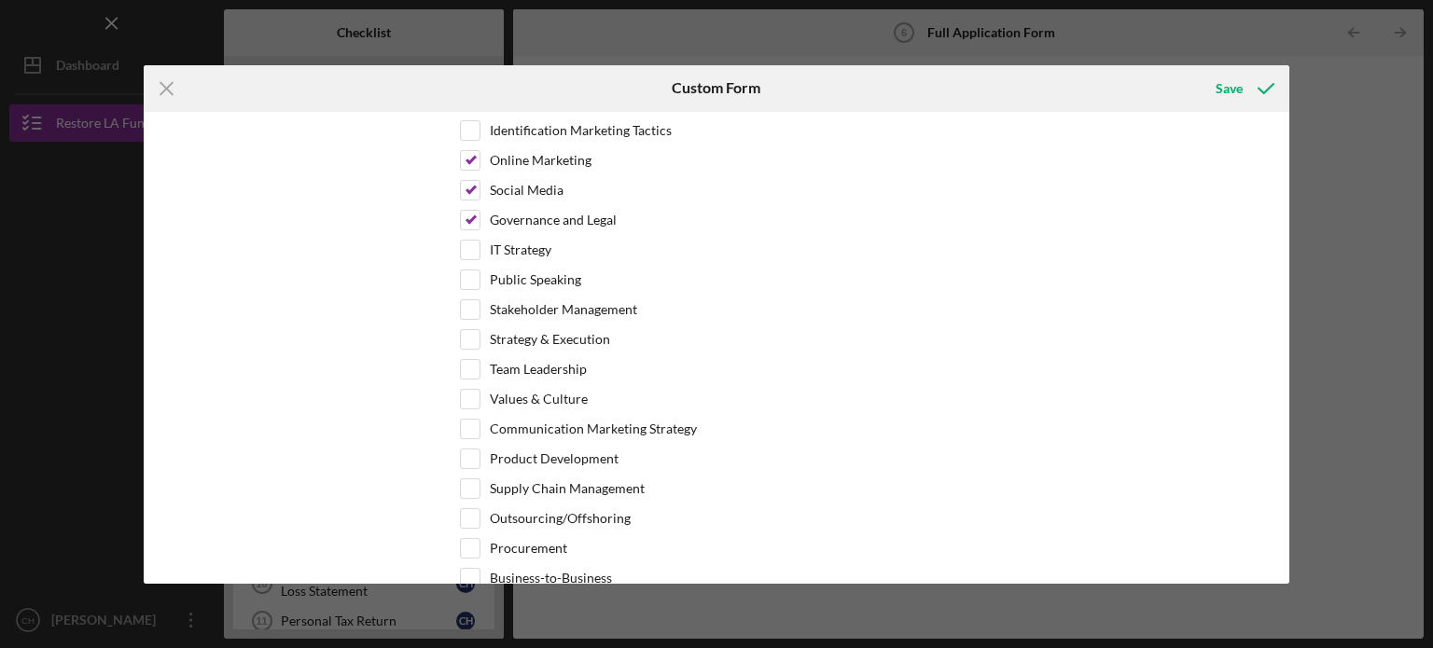
scroll to position [3627, 0]
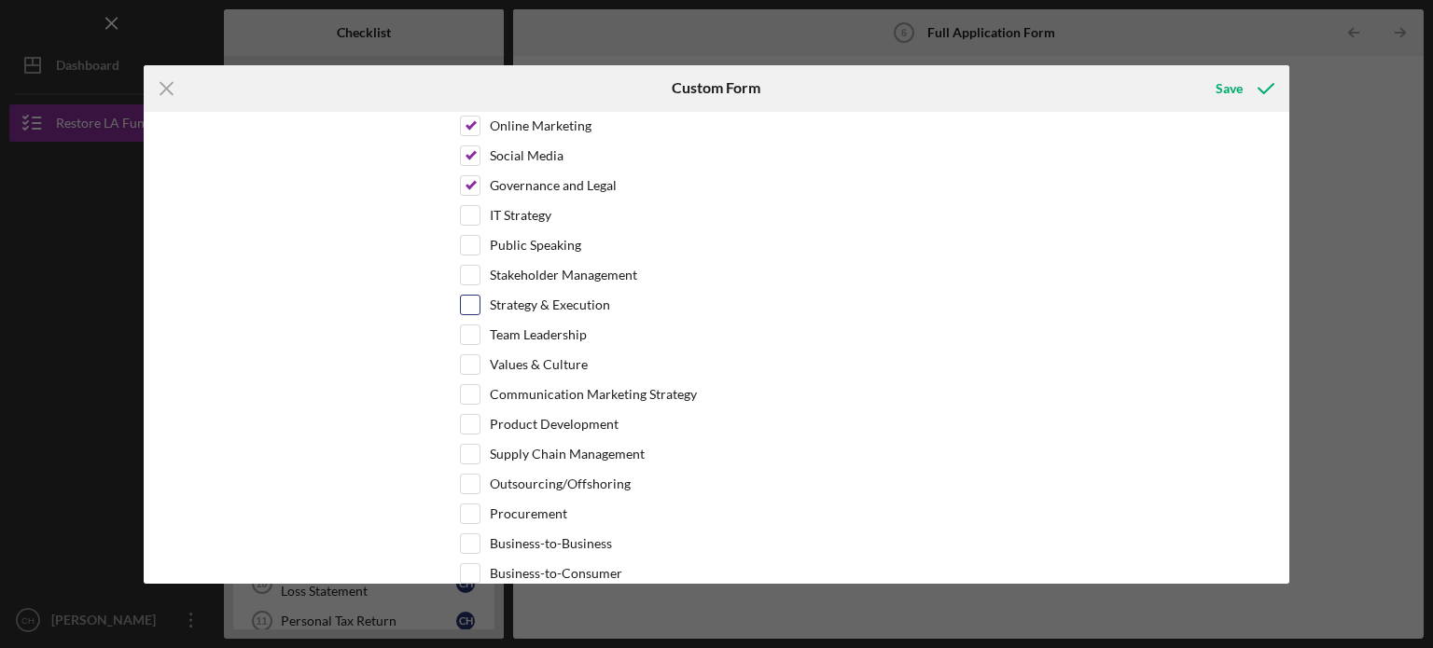
click at [471, 296] on input "Strategy & Execution" at bounding box center [470, 305] width 19 height 19
checkbox input "true"
click at [472, 326] on input "Team Leadership" at bounding box center [470, 335] width 19 height 19
checkbox input "true"
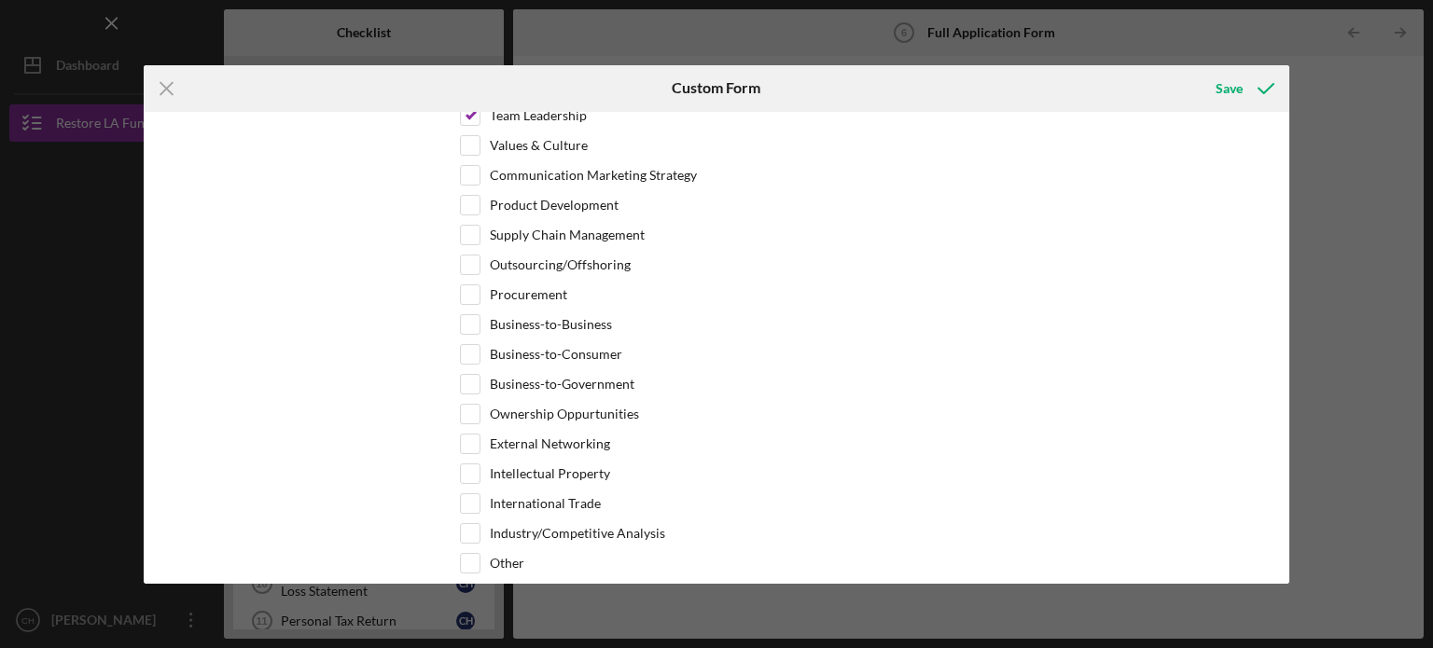
scroll to position [3853, 0]
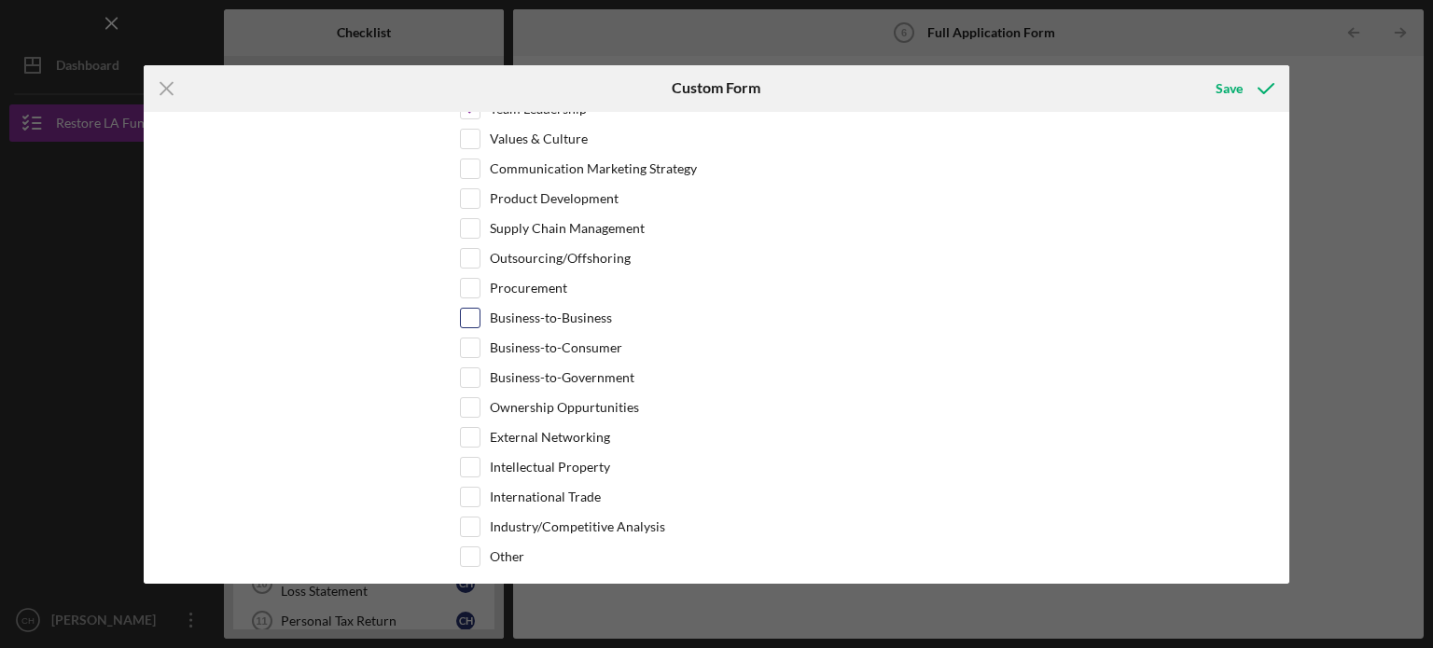
click at [597, 309] on label "Business-to-Business" at bounding box center [551, 318] width 122 height 19
click at [479, 309] on input "Business-to-Business" at bounding box center [470, 318] width 19 height 19
checkbox input "true"
click at [597, 428] on label "External Networking" at bounding box center [550, 437] width 120 height 19
click at [479, 428] on input "External Networking" at bounding box center [470, 437] width 19 height 19
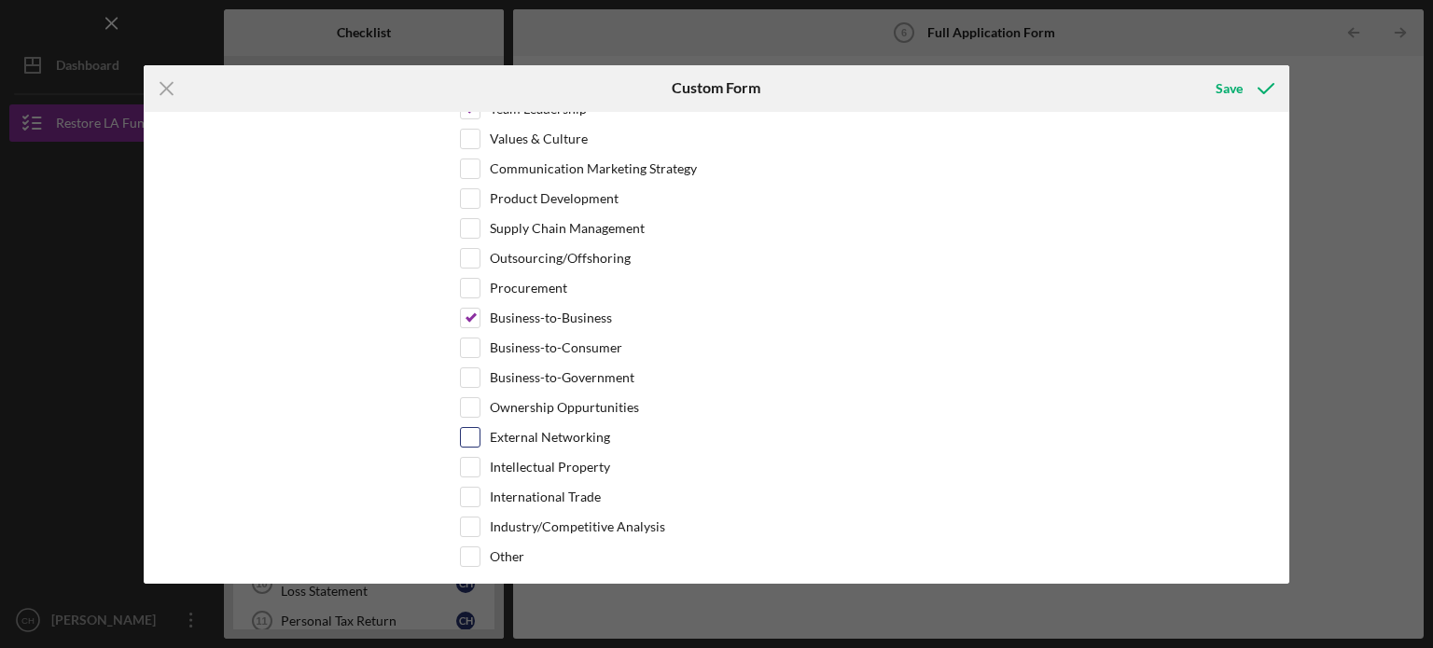
checkbox input "true"
click at [1233, 89] on div "Save" at bounding box center [1228, 88] width 27 height 37
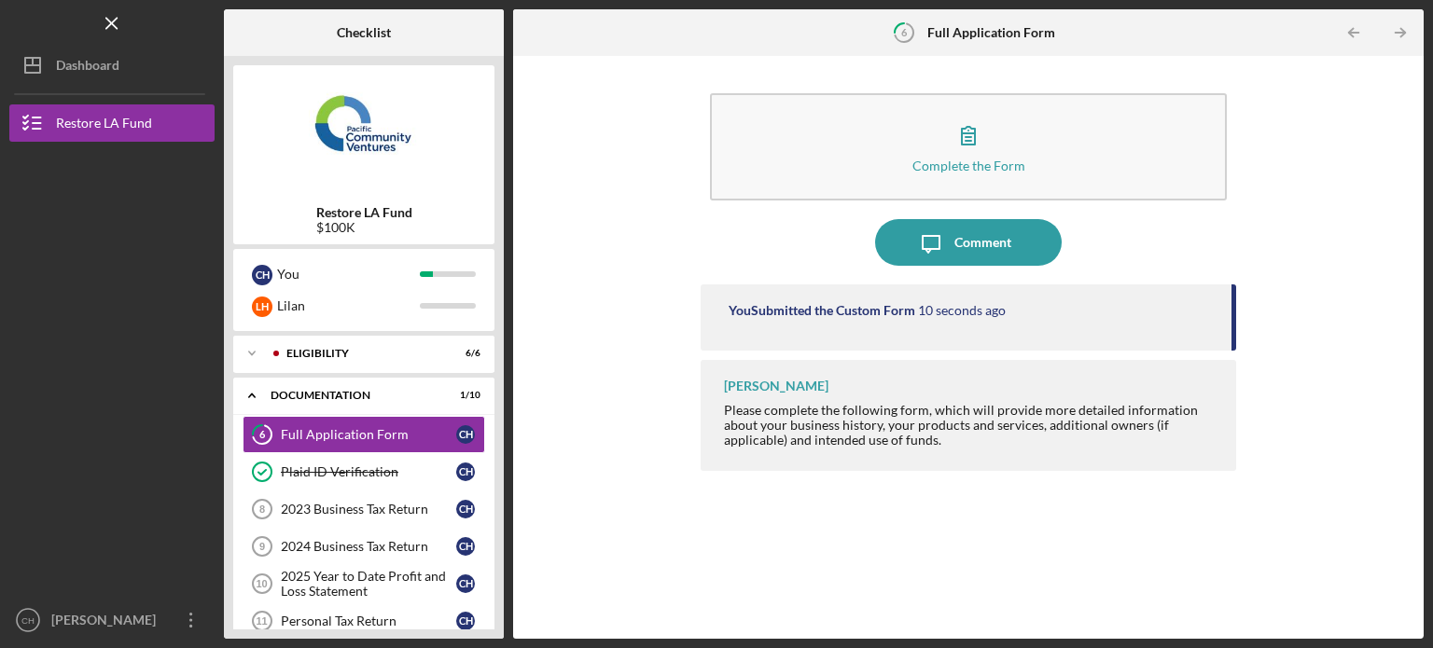
click at [500, 452] on div "Restore LA Fund $100K C H You [PERSON_NAME] Icon/Expander Eligibility 6 / 6 Ico…" at bounding box center [364, 347] width 280 height 583
click at [494, 260] on div "Restore LA Fund $100K C H You [PERSON_NAME] Icon/Expander Eligibility 6 / 6 Ico…" at bounding box center [364, 347] width 280 height 583
click at [500, 277] on div "Restore LA Fund $100K C H You [PERSON_NAME] Icon/Expander Eligibility 6 / 6 Ico…" at bounding box center [364, 347] width 280 height 583
